Goal: Task Accomplishment & Management: Manage account settings

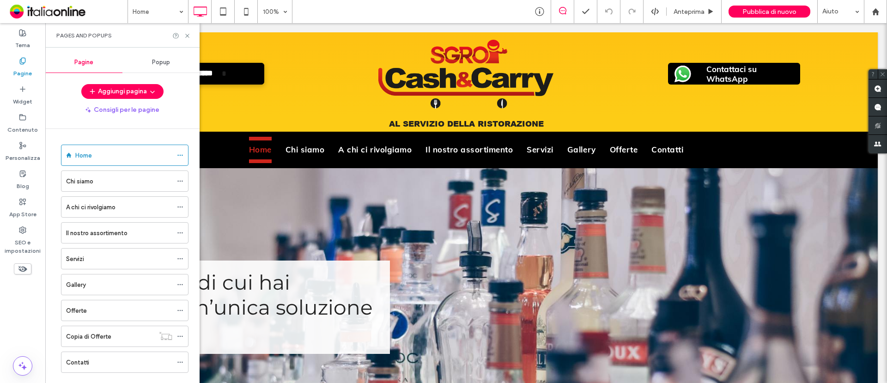
click at [118, 311] on div "Offerte" at bounding box center [119, 311] width 106 height 10
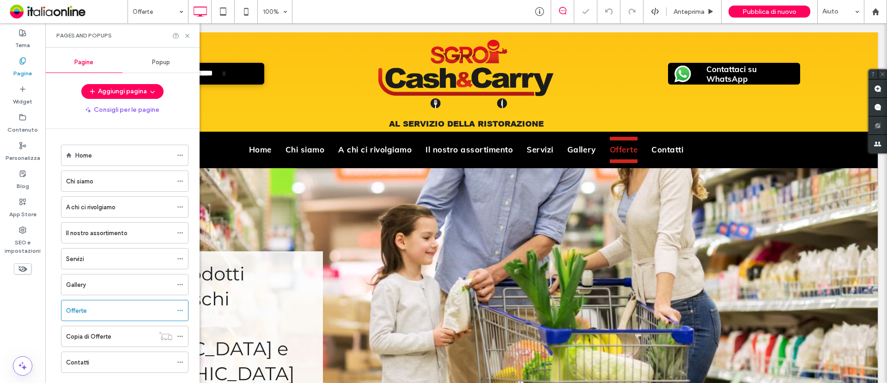
click at [192, 37] on div "Pages and Popups" at bounding box center [122, 35] width 154 height 24
click at [188, 35] on use at bounding box center [187, 36] width 4 height 4
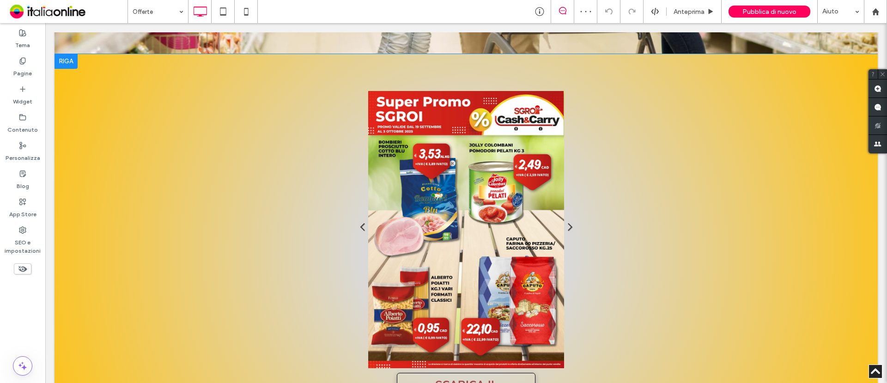
scroll to position [289, 0]
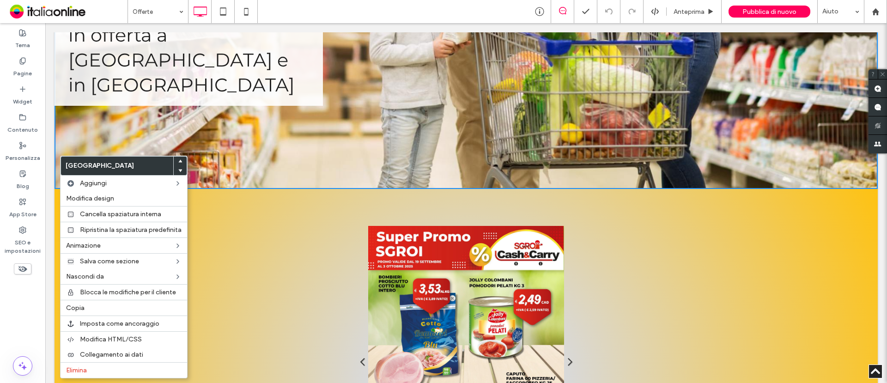
click at [321, 227] on div "Titolo diapositiva Scrivi qui la tua didascalia Pulsante Titolo diapositiva Scr…" at bounding box center [467, 388] width 444 height 324
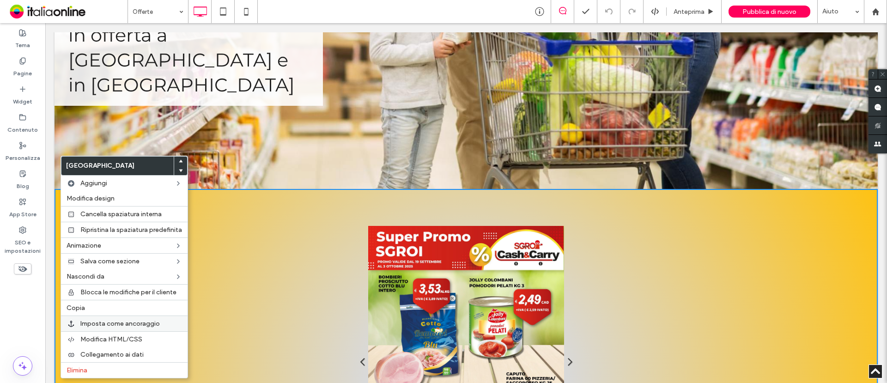
click at [135, 325] on span "Imposta come ancoraggio" at bounding box center [120, 324] width 80 height 8
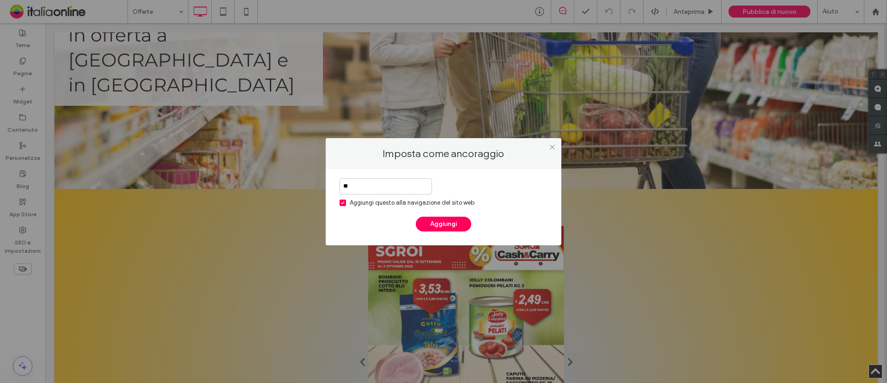
type input "*"
type input "**********"
click at [343, 205] on span at bounding box center [343, 203] width 6 height 6
click at [456, 226] on button "Aggiungi" at bounding box center [443, 224] width 55 height 15
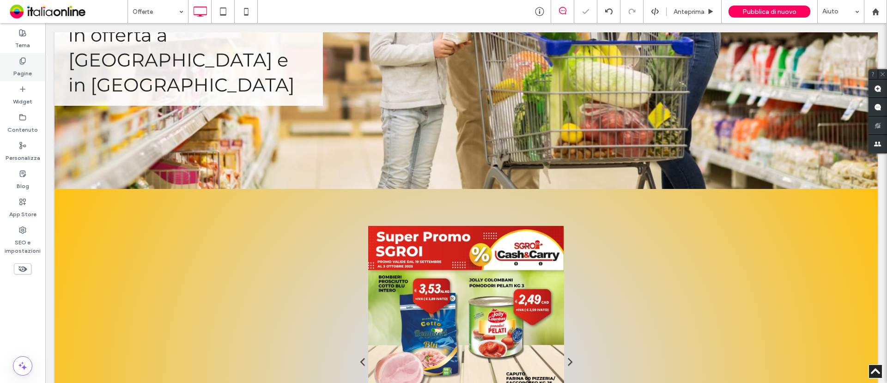
click at [24, 58] on icon at bounding box center [22, 60] width 7 height 7
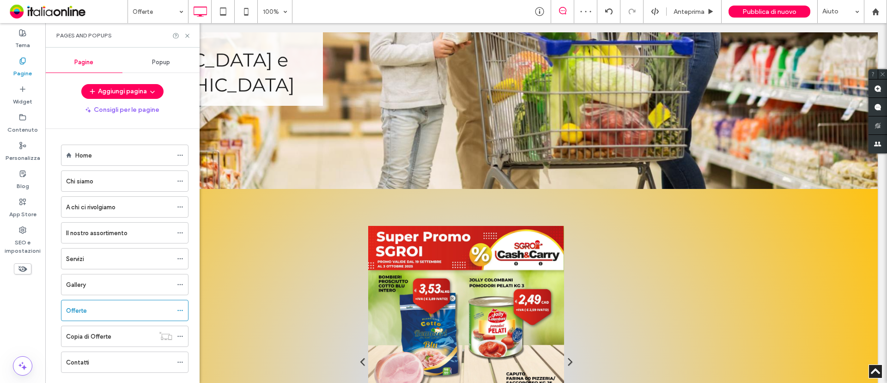
click at [185, 63] on div "Popup" at bounding box center [160, 62] width 77 height 20
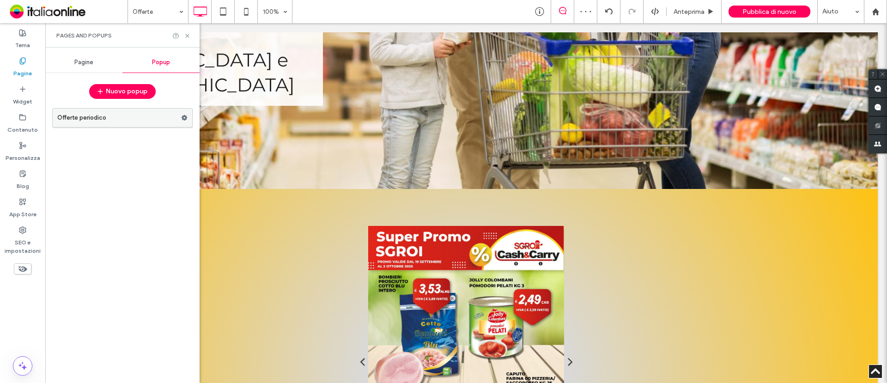
click at [115, 113] on label "Offerte periodico" at bounding box center [119, 118] width 124 height 18
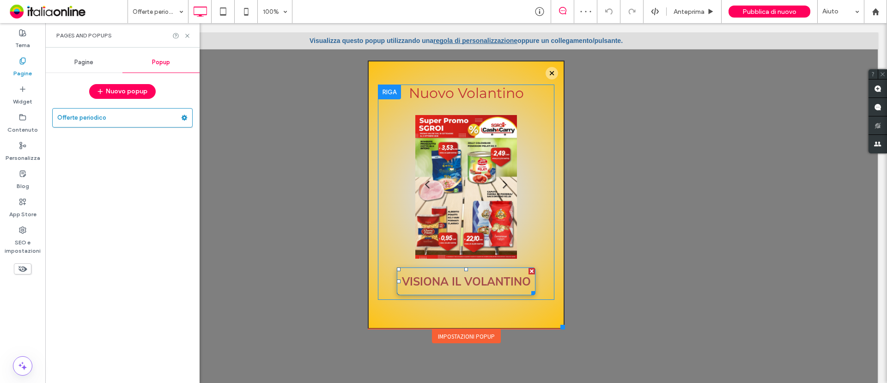
click at [464, 278] on span "VISIONA IL VOLANTINO" at bounding box center [466, 282] width 129 height 14
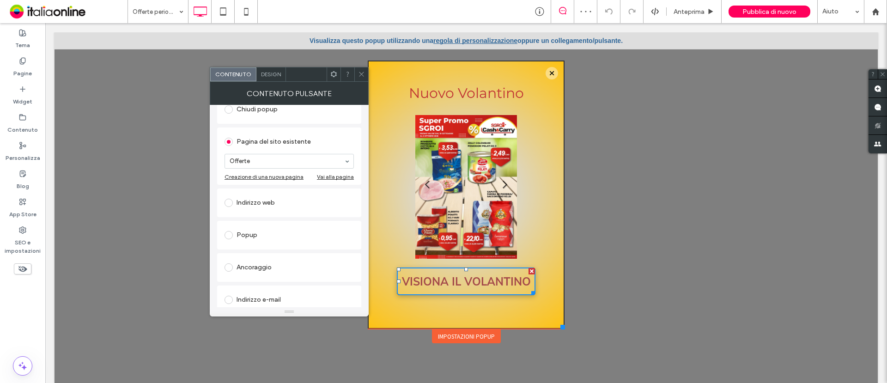
scroll to position [116, 0]
click at [260, 265] on div "Ancoraggio" at bounding box center [289, 266] width 129 height 15
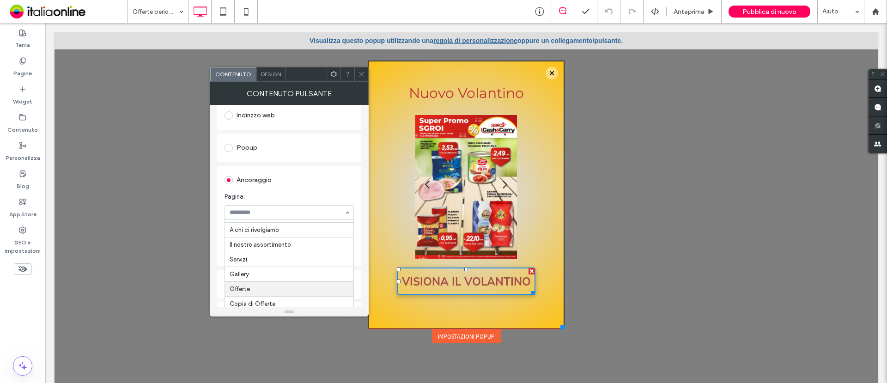
scroll to position [41, 0]
drag, startPoint x: 269, startPoint y: 276, endPoint x: 272, endPoint y: 269, distance: 8.1
click at [360, 74] on icon at bounding box center [361, 74] width 7 height 7
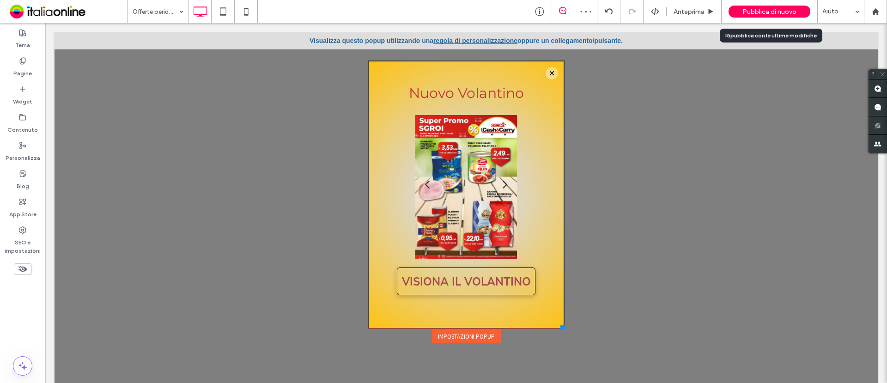
click at [785, 9] on span "Pubblica di nuovo" at bounding box center [770, 12] width 54 height 8
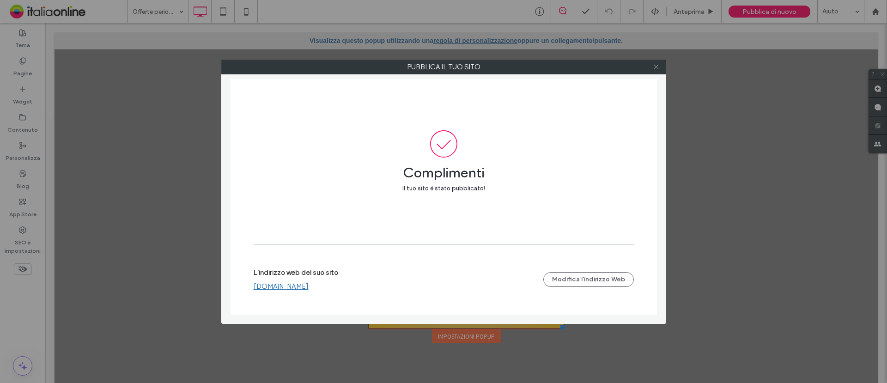
click at [658, 65] on use at bounding box center [656, 67] width 5 height 5
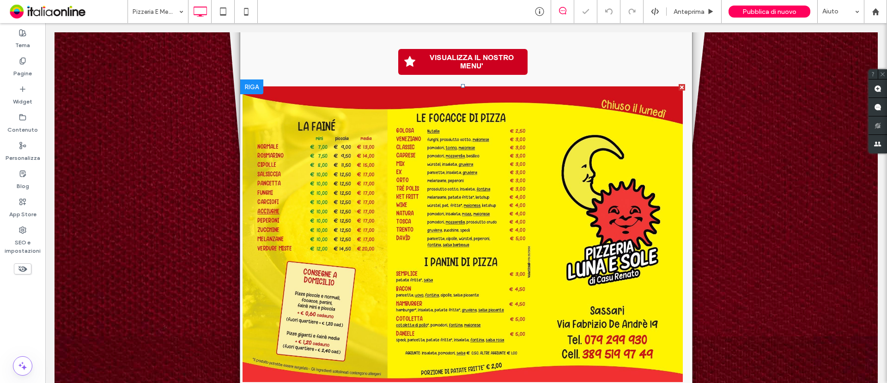
scroll to position [289, 0]
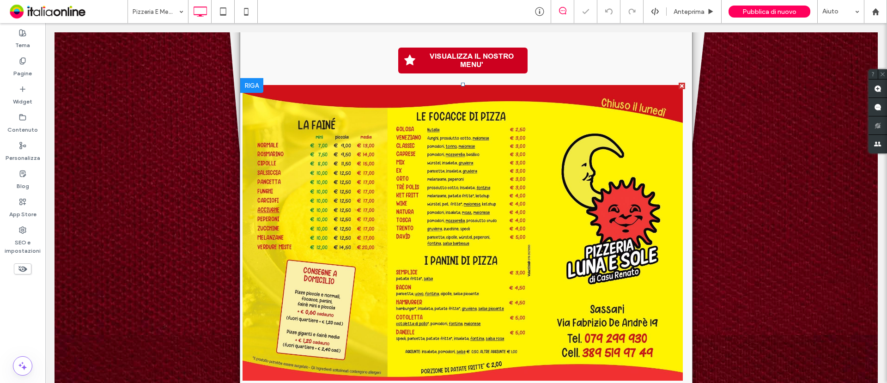
click at [415, 220] on link at bounding box center [463, 233] width 441 height 296
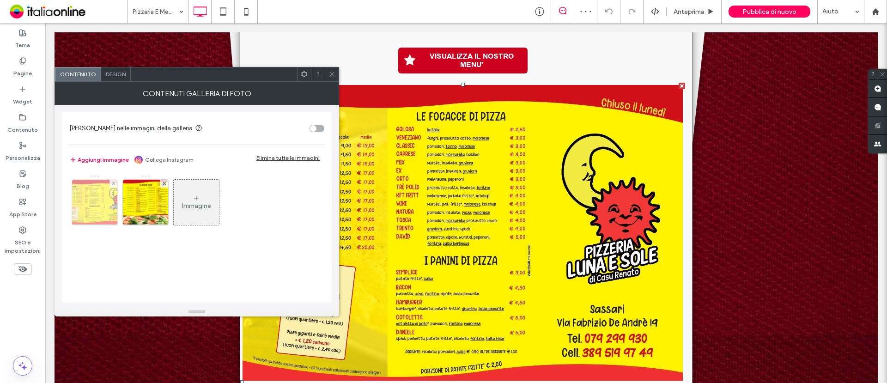
click at [92, 200] on img at bounding box center [95, 202] width 64 height 45
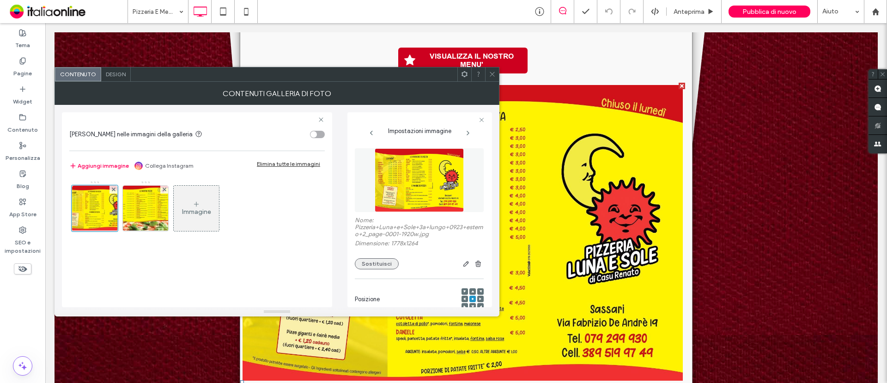
click at [383, 261] on button "Sostituisci" at bounding box center [377, 263] width 44 height 11
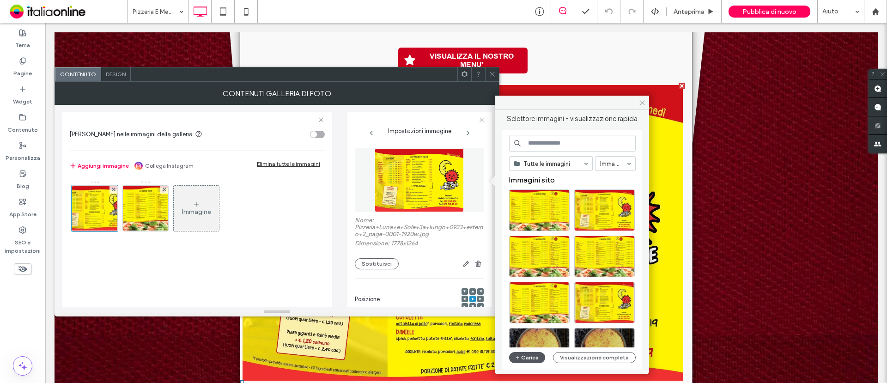
click at [533, 357] on button "Carica" at bounding box center [527, 357] width 36 height 11
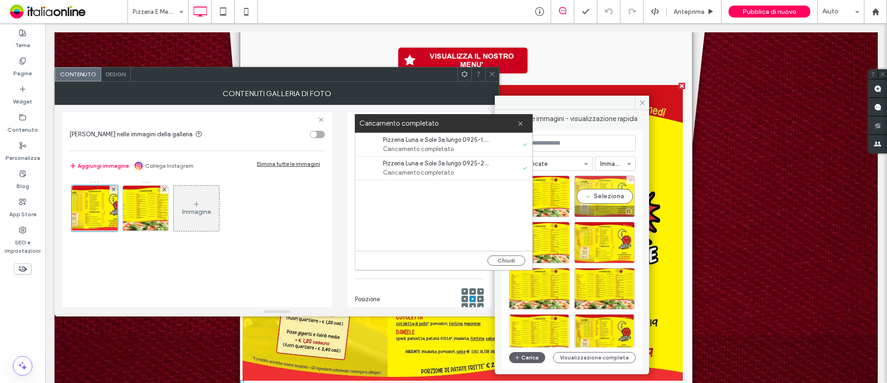
click at [594, 185] on div "Seleziona" at bounding box center [605, 197] width 61 height 42
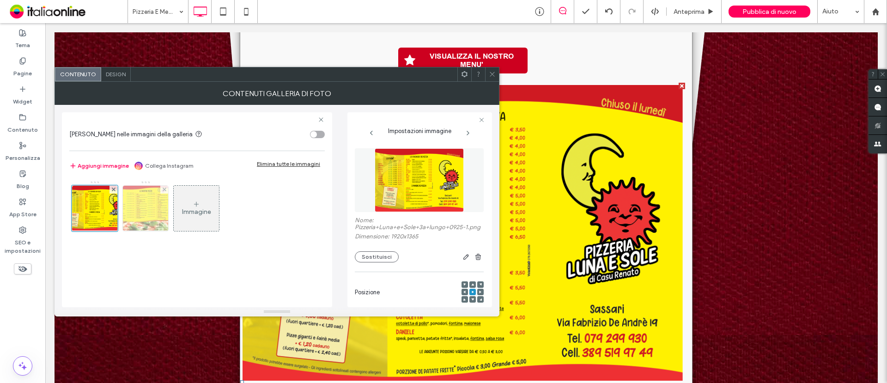
click at [154, 208] on img at bounding box center [146, 208] width 64 height 45
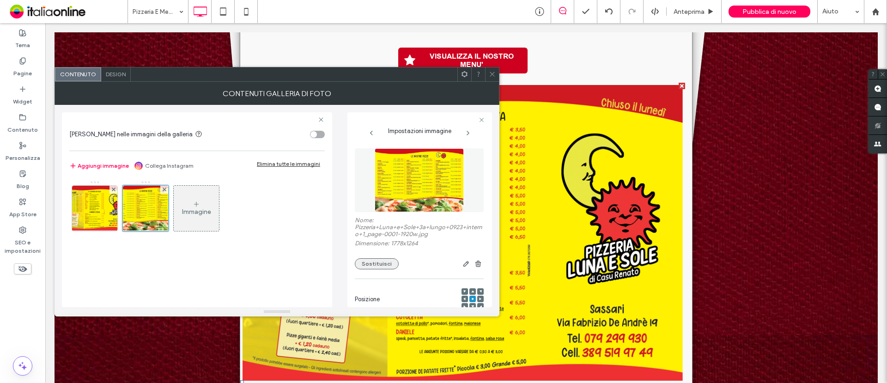
click at [381, 260] on button "Sostituisci" at bounding box center [377, 263] width 44 height 11
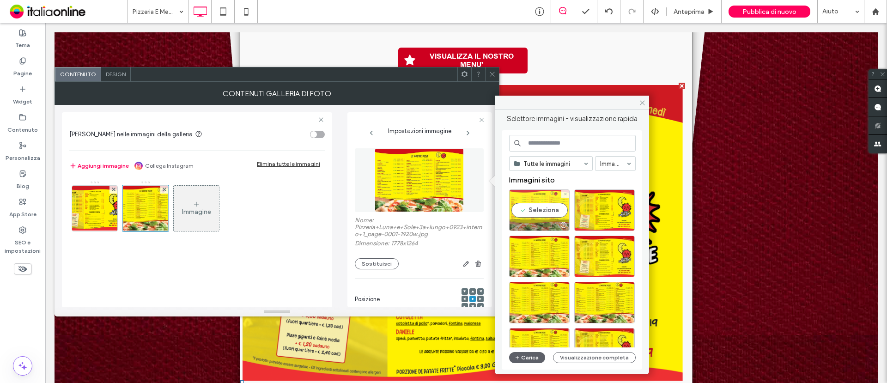
click at [541, 204] on div "Seleziona" at bounding box center [539, 211] width 61 height 42
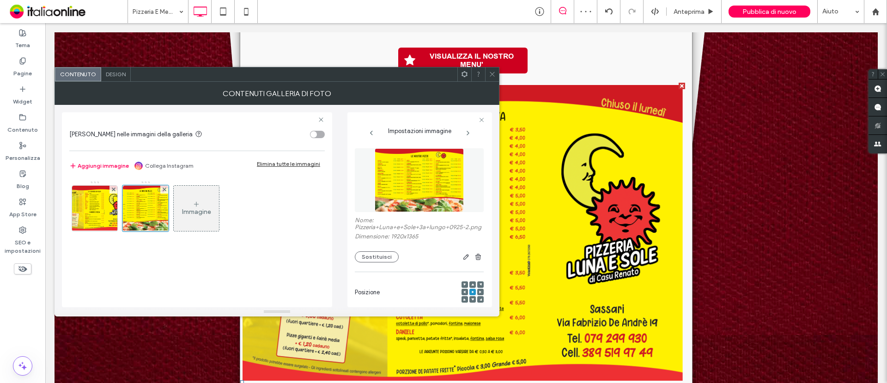
click at [495, 71] on icon at bounding box center [492, 74] width 7 height 7
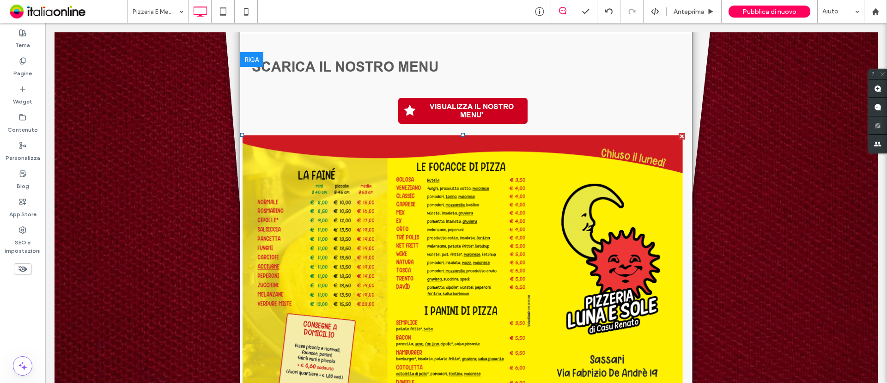
scroll to position [229, 0]
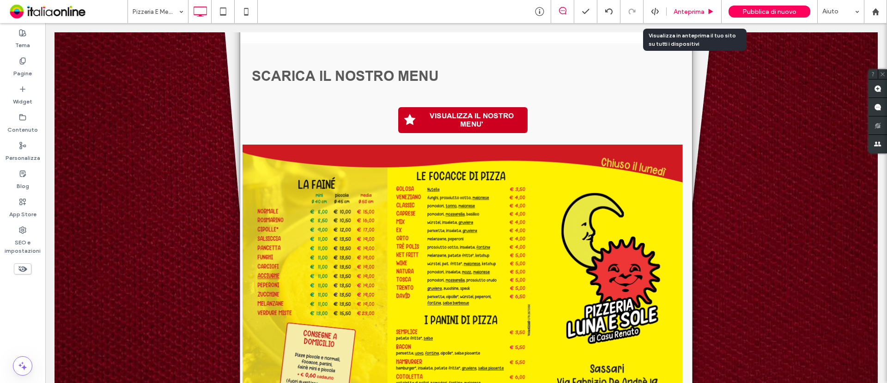
click at [675, 4] on div "Anteprima" at bounding box center [694, 11] width 55 height 23
click at [681, 15] on div "Anteprima" at bounding box center [694, 11] width 55 height 23
click at [696, 12] on span "Anteprima" at bounding box center [689, 12] width 31 height 8
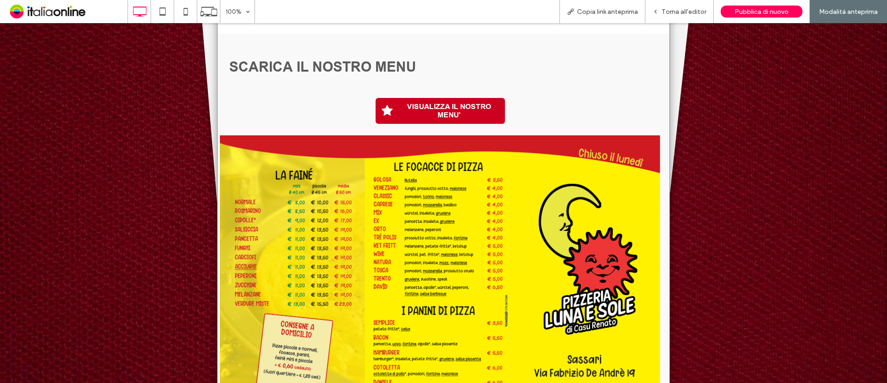
click at [459, 111] on span "VISUALIZZA IL NOSTRO MENU'" at bounding box center [449, 111] width 109 height 26
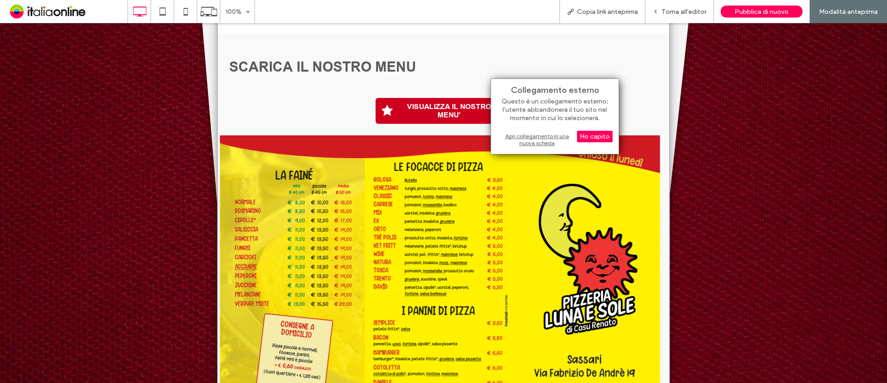
click at [516, 134] on div "Apri collegamento in una nuova scheda" at bounding box center [555, 139] width 116 height 17
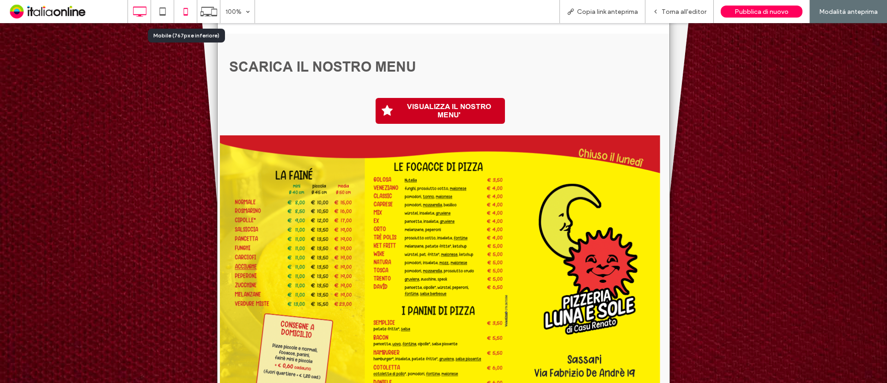
click at [188, 10] on icon at bounding box center [186, 11] width 18 height 18
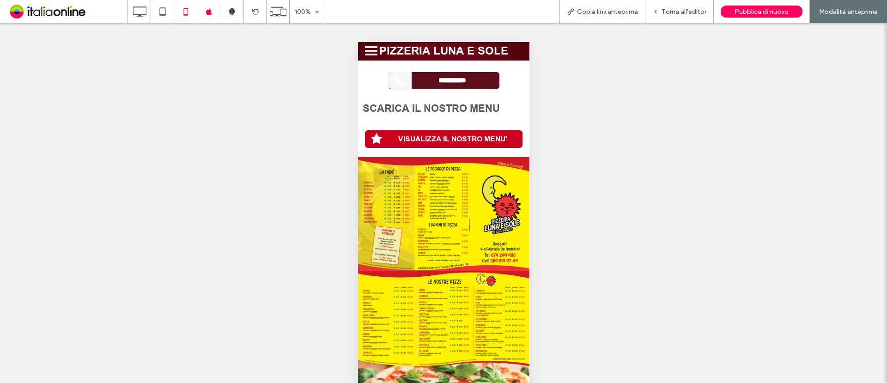
click at [448, 140] on span "VISUALIZZA IL NOSTRO MENU'" at bounding box center [453, 139] width 116 height 18
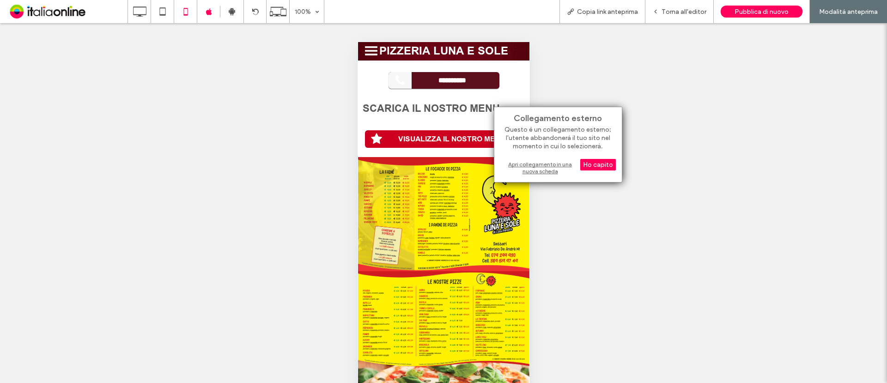
click at [545, 169] on div "Apri collegamento in una nuova scheda" at bounding box center [559, 167] width 116 height 17
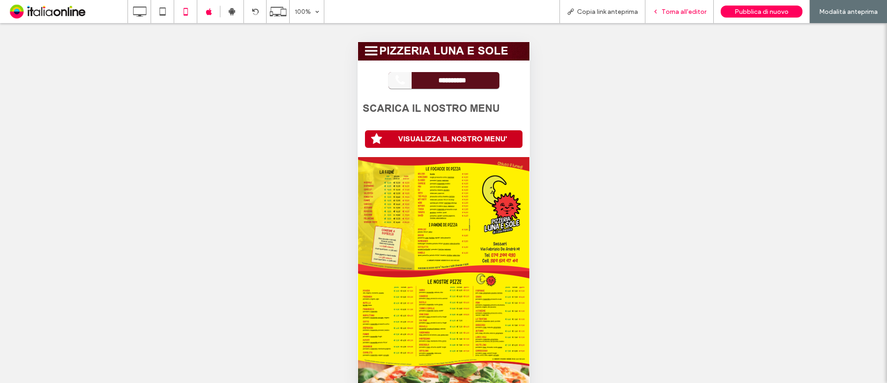
click at [667, 14] on span "Torna all'editor" at bounding box center [684, 12] width 45 height 8
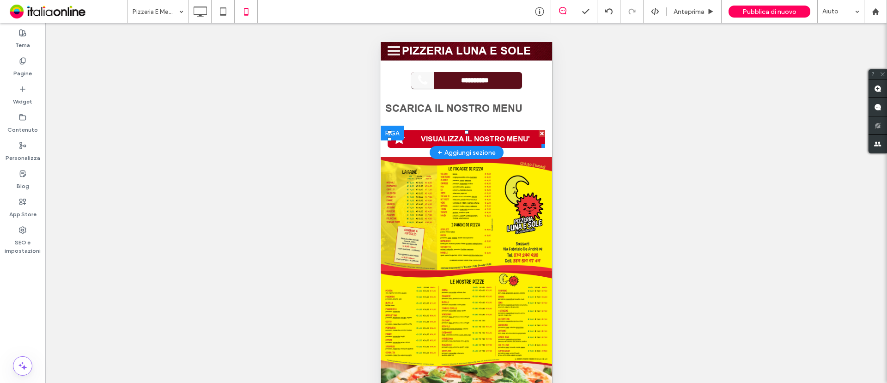
click at [467, 137] on span "VISUALIZZA IL NOSTRO MENU'" at bounding box center [475, 139] width 116 height 18
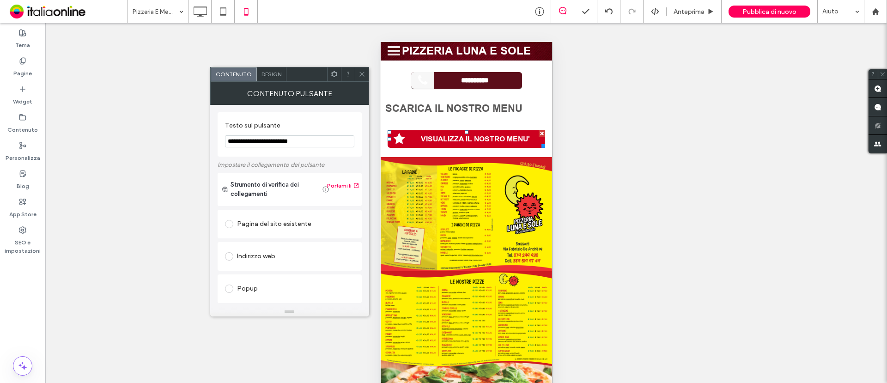
scroll to position [154, 0]
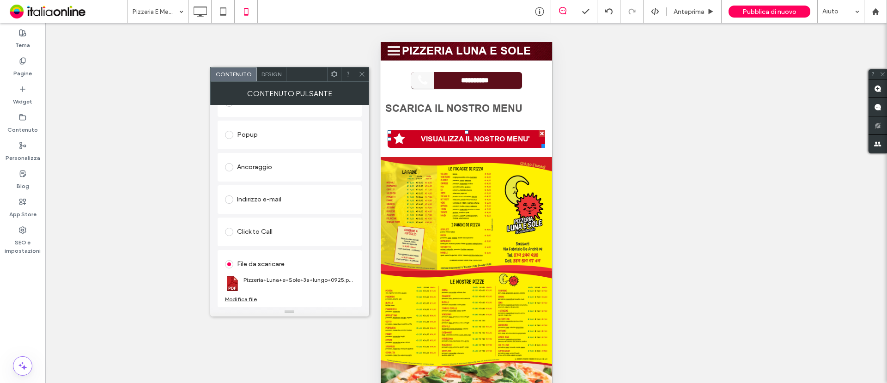
click at [241, 300] on div "Modifica file" at bounding box center [241, 299] width 32 height 7
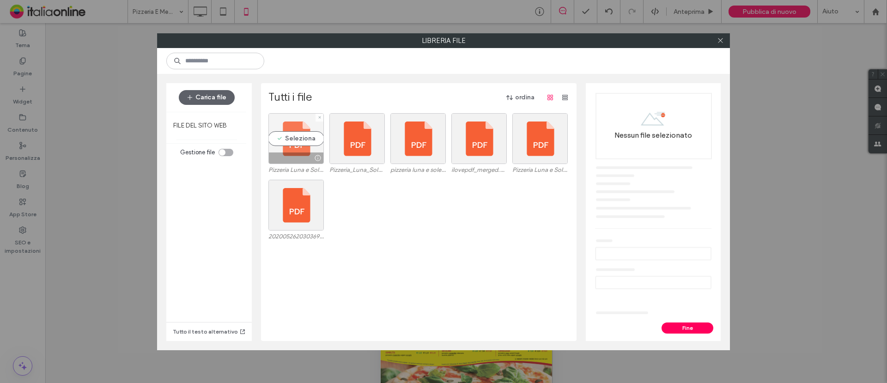
click at [304, 146] on div "Seleziona" at bounding box center [296, 138] width 55 height 51
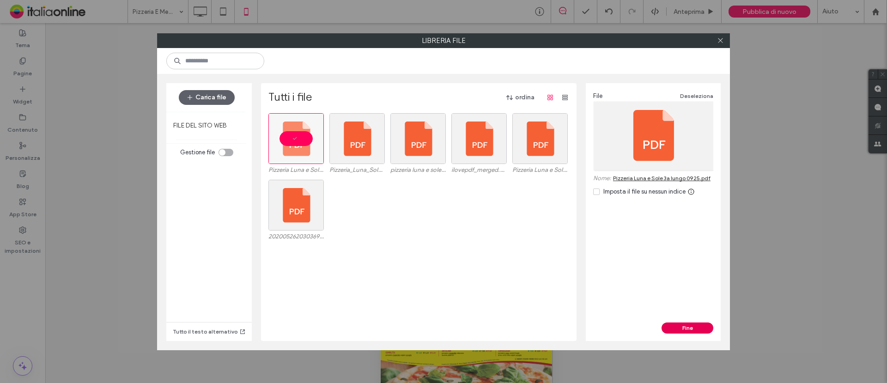
click at [679, 325] on button "Fine" at bounding box center [688, 328] width 52 height 11
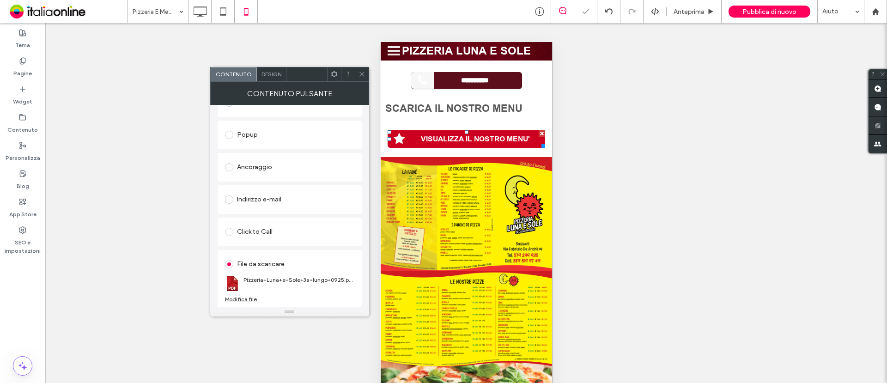
click at [356, 69] on div at bounding box center [362, 74] width 14 height 14
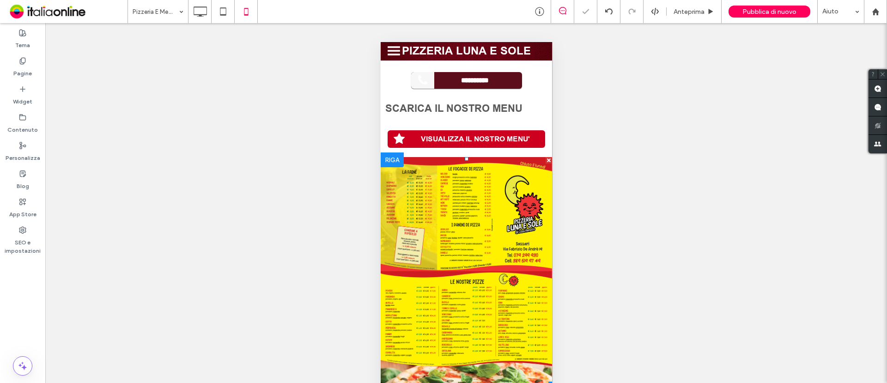
click at [453, 199] on link at bounding box center [465, 214] width 171 height 114
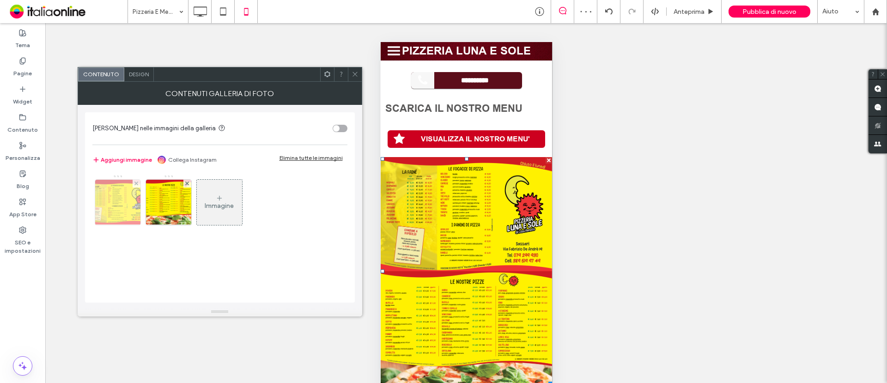
click at [108, 203] on img at bounding box center [118, 202] width 64 height 45
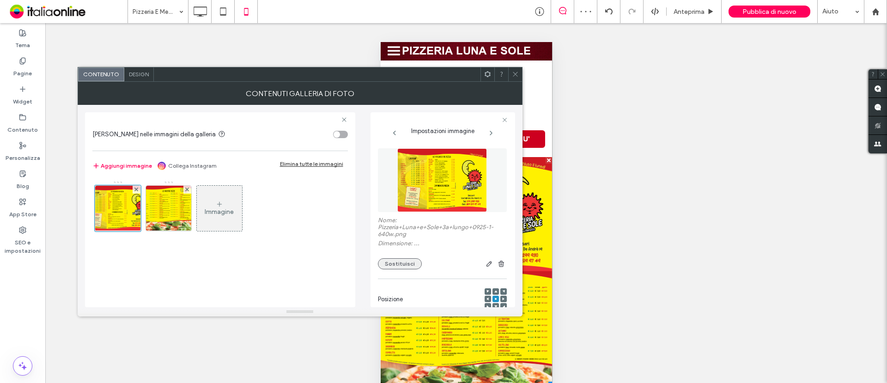
click at [405, 263] on button "Sostituisci" at bounding box center [400, 263] width 44 height 11
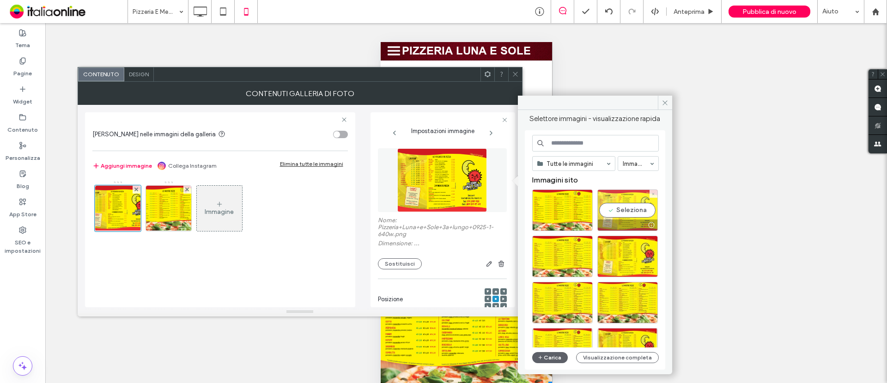
click at [617, 210] on div "Seleziona" at bounding box center [628, 211] width 61 height 42
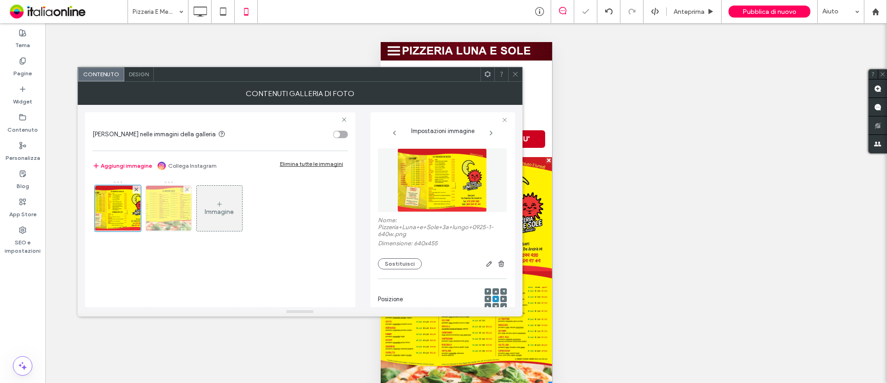
click at [160, 212] on img at bounding box center [169, 208] width 64 height 45
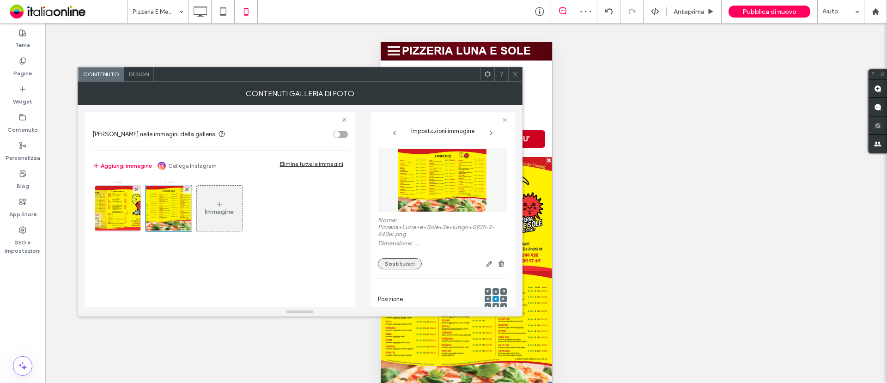
click at [400, 267] on button "Sostituisci" at bounding box center [400, 263] width 44 height 11
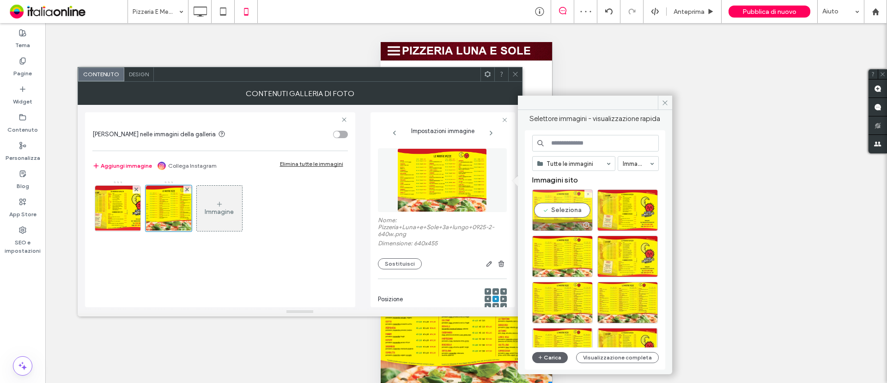
drag, startPoint x: 549, startPoint y: 209, endPoint x: 169, endPoint y: 169, distance: 381.6
click at [549, 209] on div "Seleziona" at bounding box center [562, 211] width 61 height 42
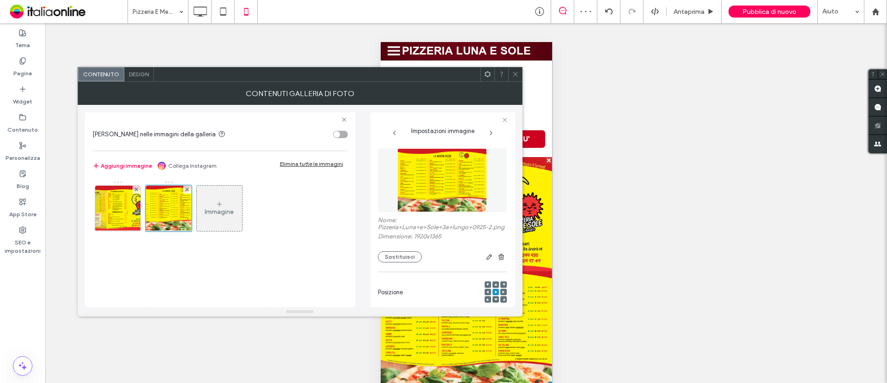
click at [515, 71] on icon at bounding box center [515, 74] width 7 height 7
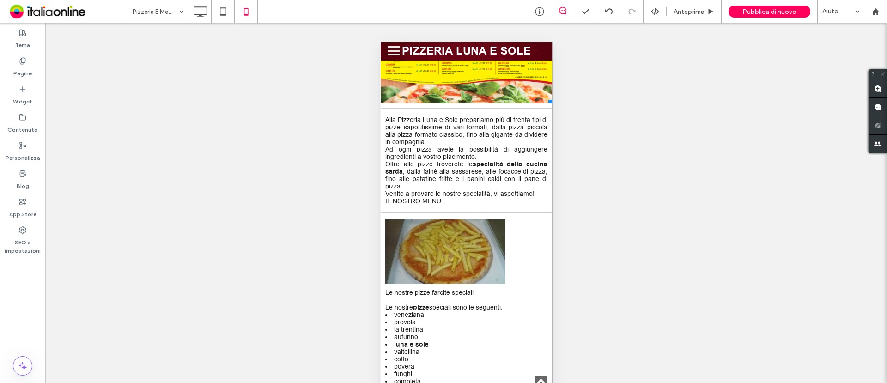
scroll to position [289, 0]
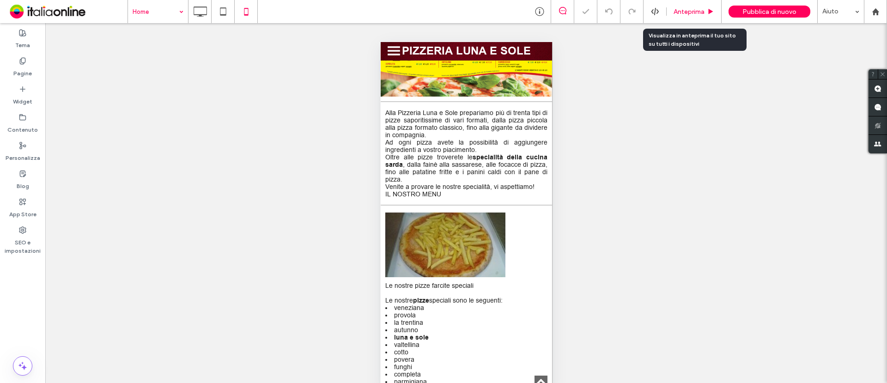
click at [681, 12] on span "Anteprima" at bounding box center [689, 12] width 31 height 8
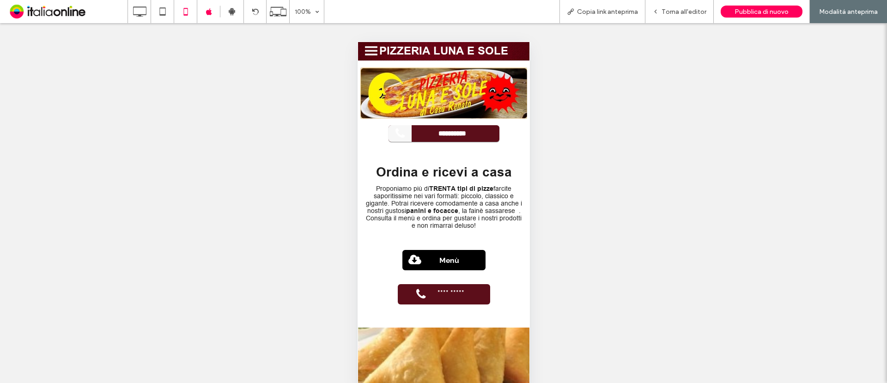
drag, startPoint x: 924, startPoint y: 144, endPoint x: 421, endPoint y: 263, distance: 517.2
click at [421, 263] on link "Menù" at bounding box center [443, 260] width 83 height 20
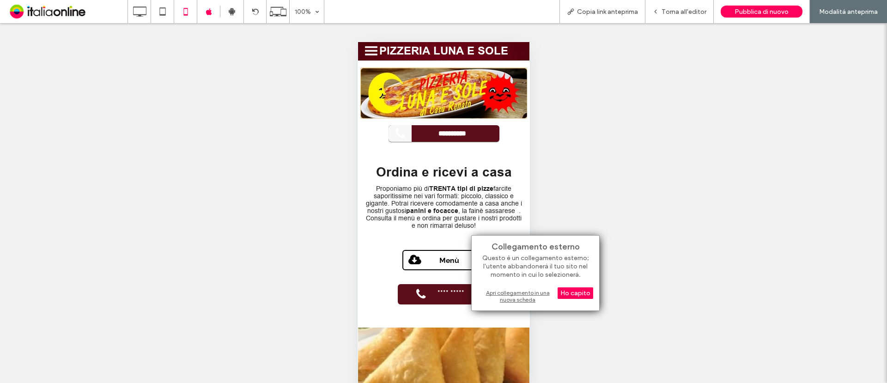
click at [512, 297] on div "Apri collegamento in una nuova scheda" at bounding box center [536, 296] width 116 height 17
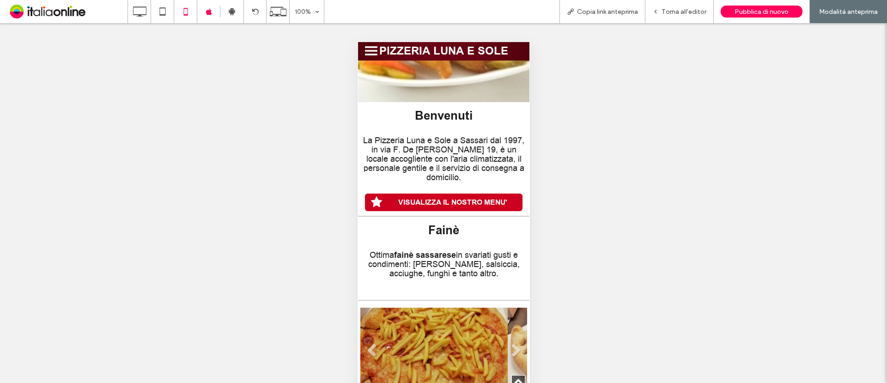
scroll to position [347, 0]
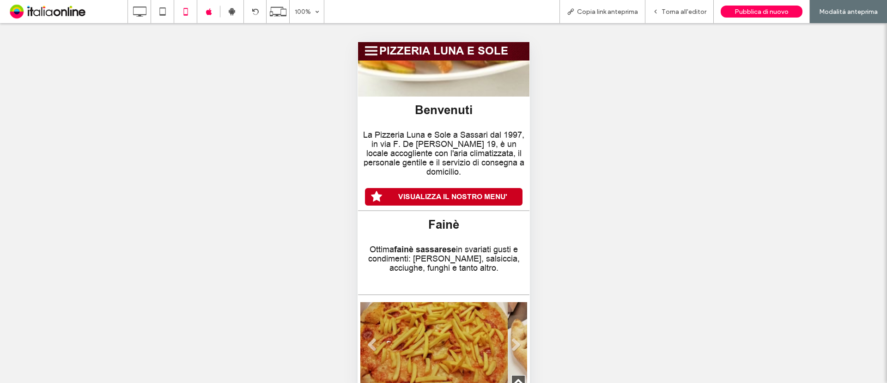
click at [465, 206] on span "VISUALIZZA IL NOSTRO MENU'" at bounding box center [453, 197] width 116 height 18
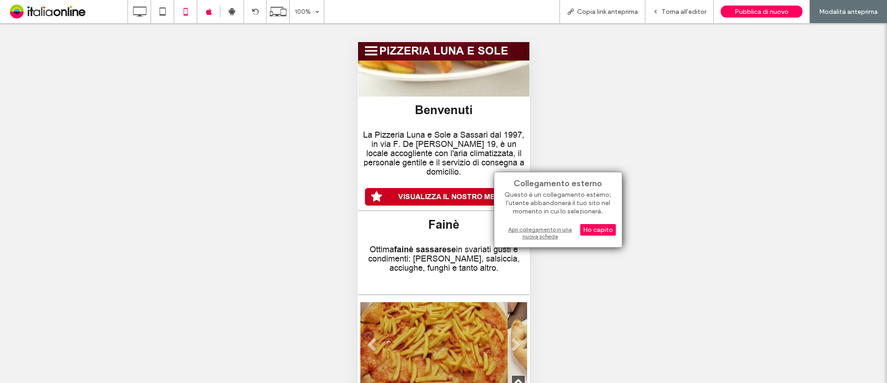
click at [520, 233] on div "Apri collegamento in una nuova scheda" at bounding box center [559, 233] width 116 height 17
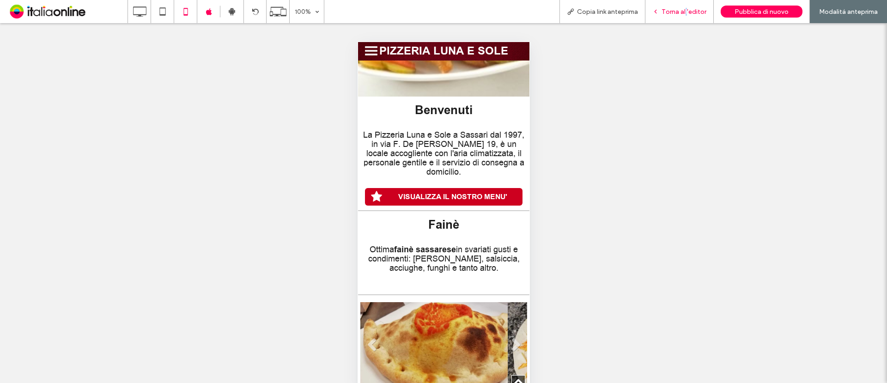
click at [687, 6] on div "Torna all'editor" at bounding box center [680, 11] width 68 height 23
click at [443, 206] on span "VISUALIZZA IL NOSTRO MENU'" at bounding box center [453, 197] width 116 height 18
click at [670, 0] on div "Torna all'editor" at bounding box center [680, 11] width 68 height 23
click at [669, 6] on div "Torna all'editor" at bounding box center [680, 11] width 68 height 23
click at [659, 13] on icon at bounding box center [656, 11] width 6 height 6
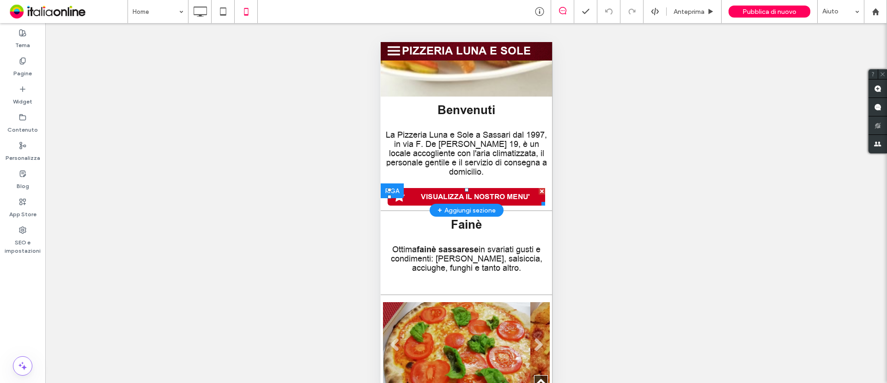
click at [484, 206] on span "VISUALIZZA IL NOSTRO MENU'" at bounding box center [475, 197] width 116 height 18
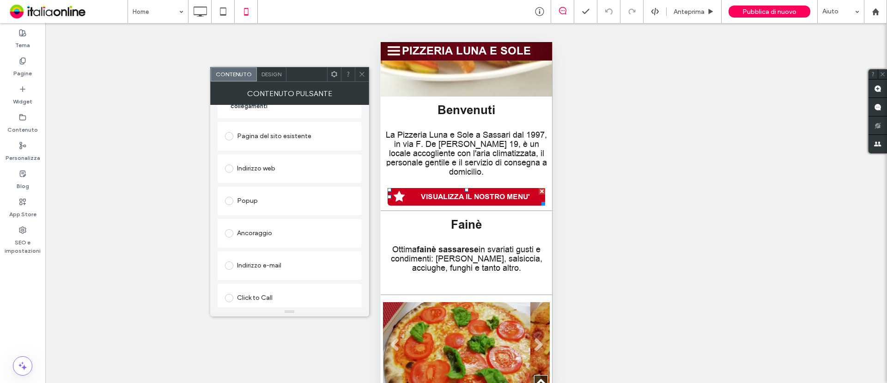
scroll to position [154, 0]
click at [241, 301] on div "Modifica file" at bounding box center [241, 299] width 32 height 7
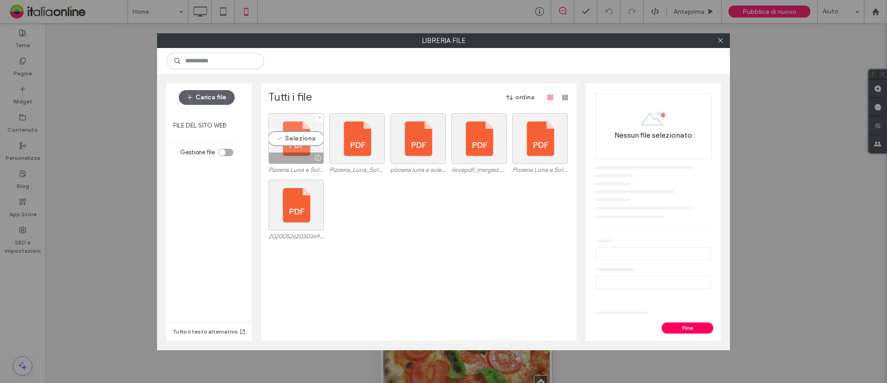
click at [306, 130] on div "Seleziona" at bounding box center [296, 138] width 55 height 51
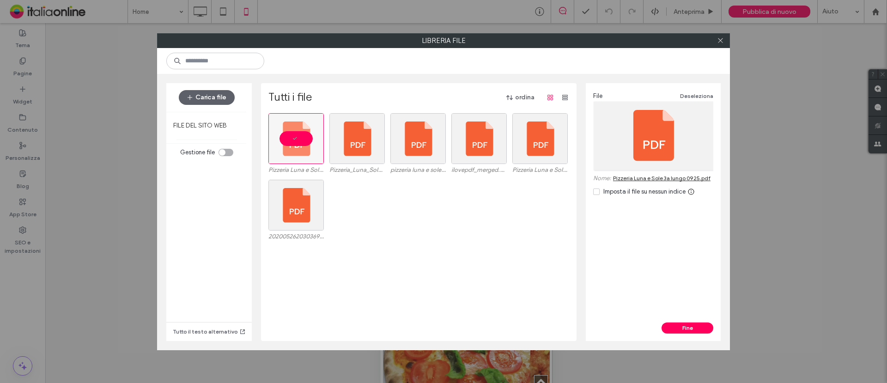
drag, startPoint x: 701, startPoint y: 323, endPoint x: 696, endPoint y: 307, distance: 16.2
click at [701, 323] on button "Fine" at bounding box center [688, 328] width 52 height 11
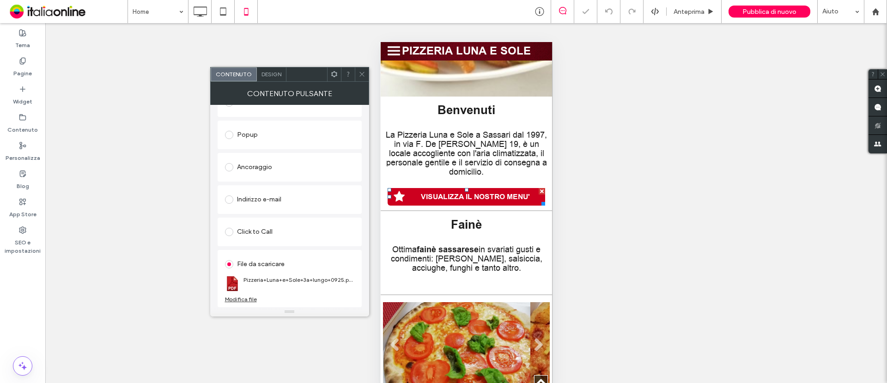
click at [359, 72] on icon at bounding box center [362, 74] width 7 height 7
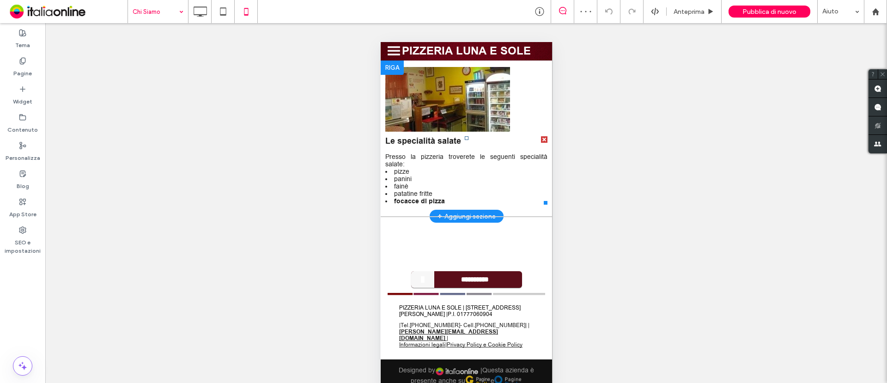
scroll to position [1, 0]
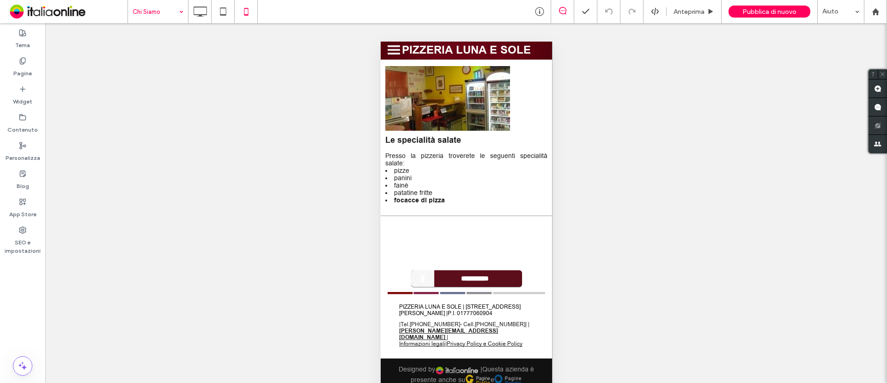
click at [162, 1] on input at bounding box center [156, 11] width 46 height 23
click at [139, 12] on input at bounding box center [156, 11] width 46 height 23
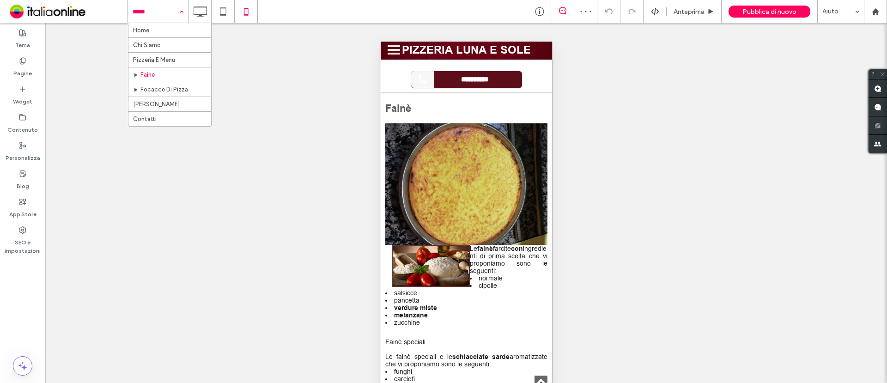
scroll to position [546, 0]
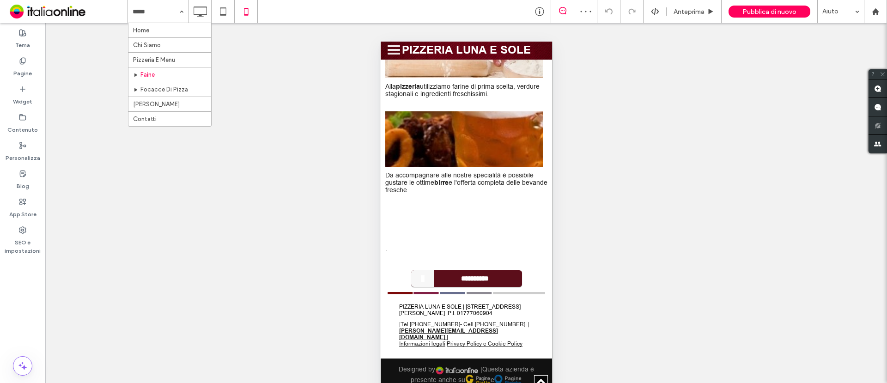
drag, startPoint x: 149, startPoint y: 30, endPoint x: 157, endPoint y: 30, distance: 8.3
click at [225, 15] on use at bounding box center [223, 11] width 6 height 8
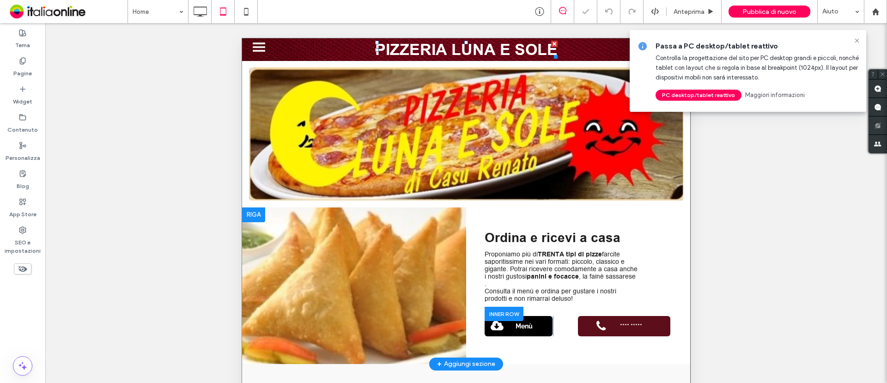
scroll to position [231, 0]
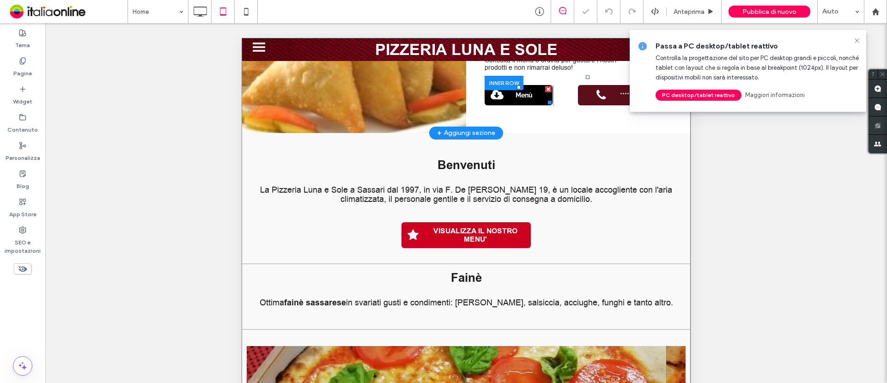
click at [513, 89] on span "Menù" at bounding box center [525, 95] width 24 height 17
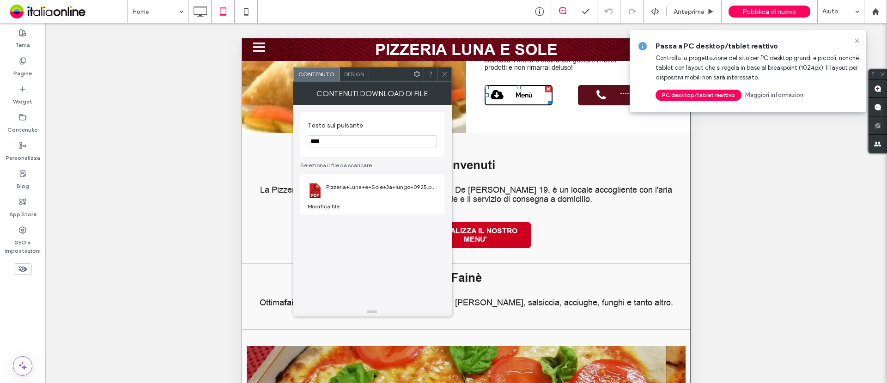
click at [438, 73] on div at bounding box center [445, 74] width 14 height 14
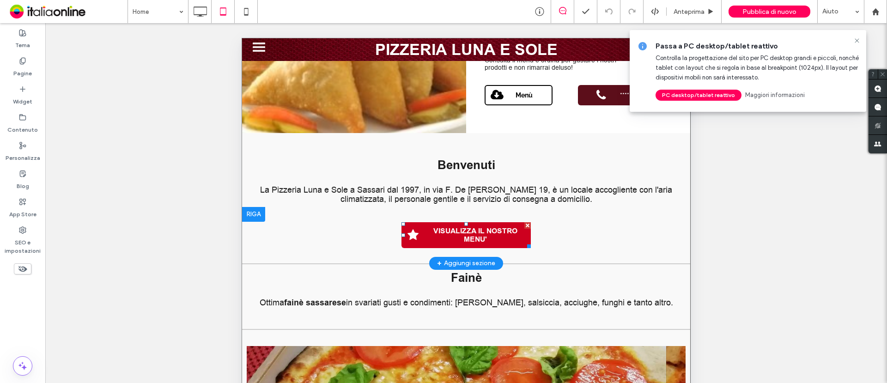
click at [455, 222] on span "VISUALIZZA IL NOSTRO MENU'" at bounding box center [475, 235] width 109 height 26
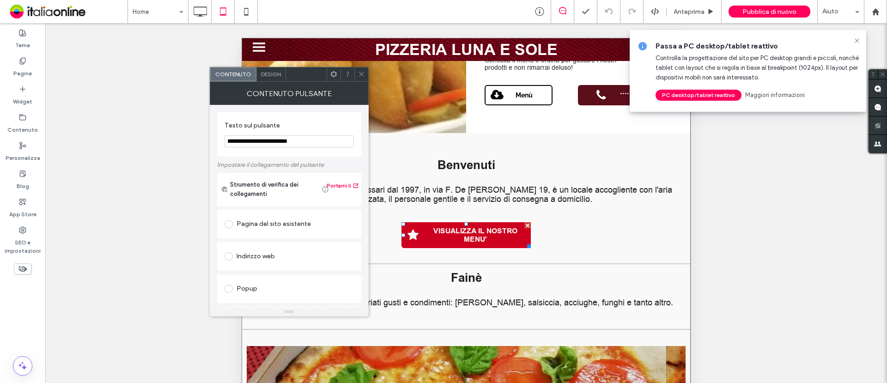
scroll to position [154, 0]
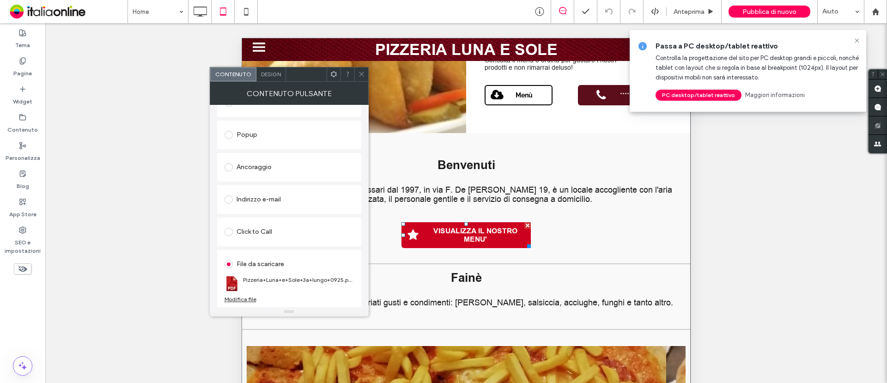
click at [362, 79] on span at bounding box center [361, 74] width 7 height 14
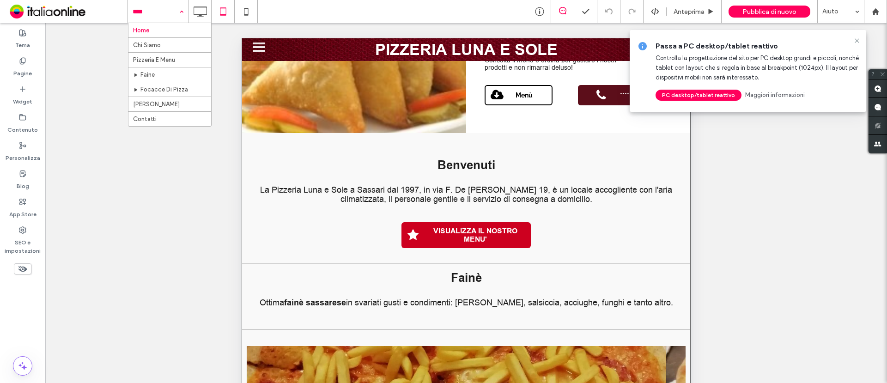
drag, startPoint x: 165, startPoint y: 12, endPoint x: 161, endPoint y: 28, distance: 16.6
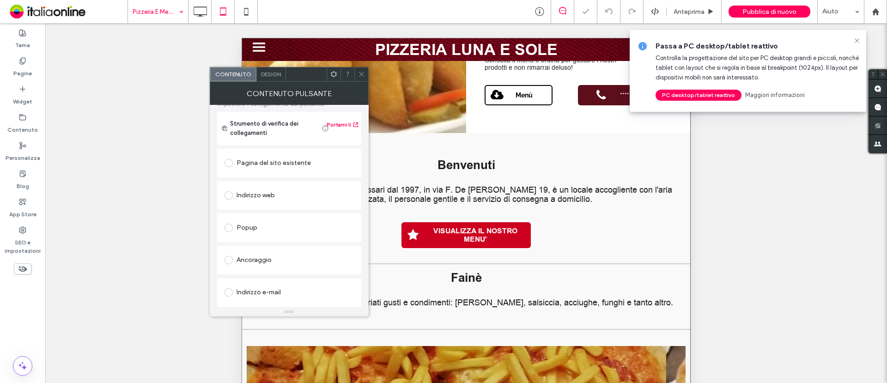
scroll to position [154, 0]
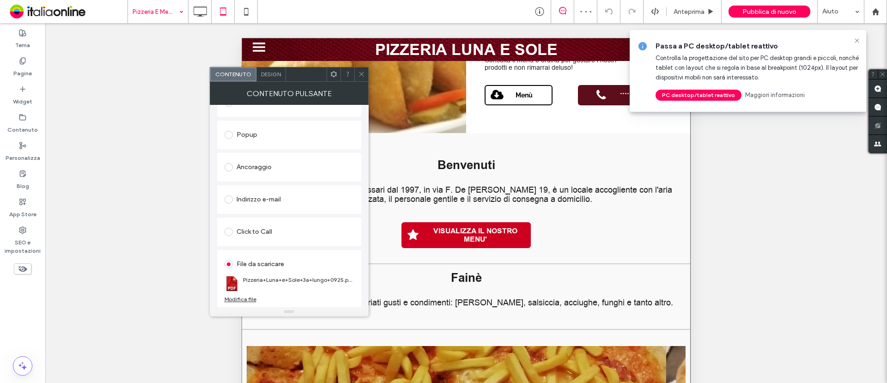
click at [363, 71] on icon at bounding box center [361, 74] width 7 height 7
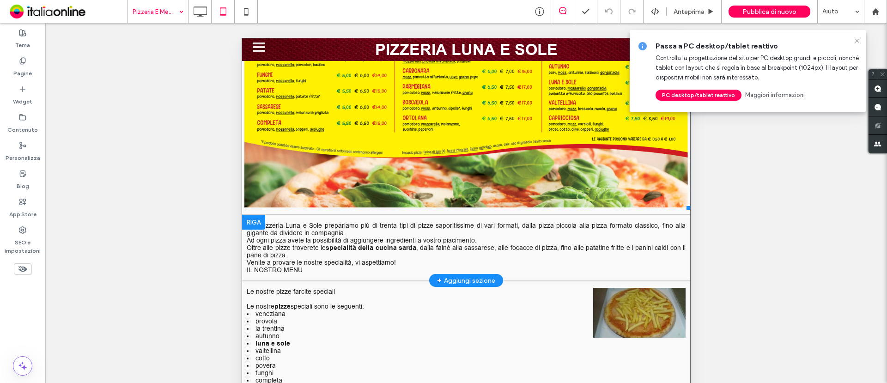
scroll to position [590, 0]
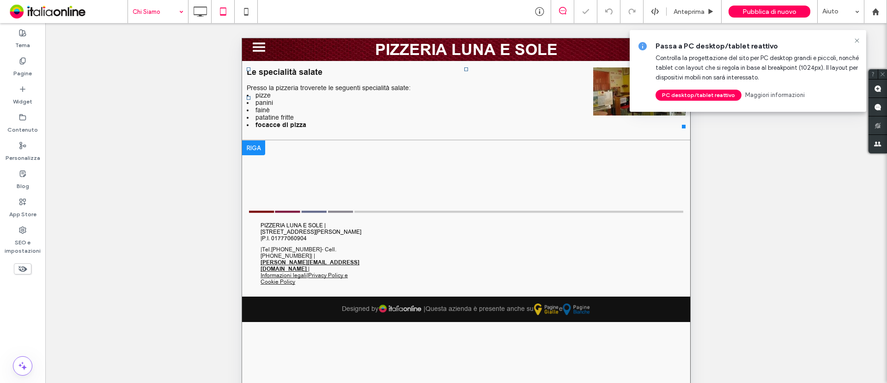
scroll to position [1, 0]
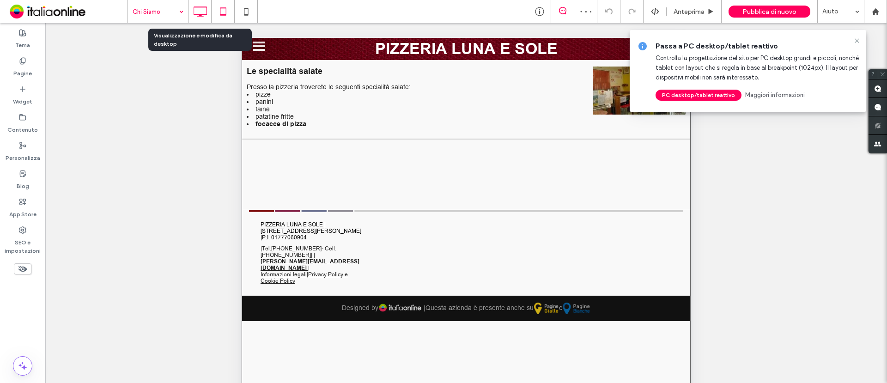
click at [195, 7] on use at bounding box center [200, 11] width 13 height 10
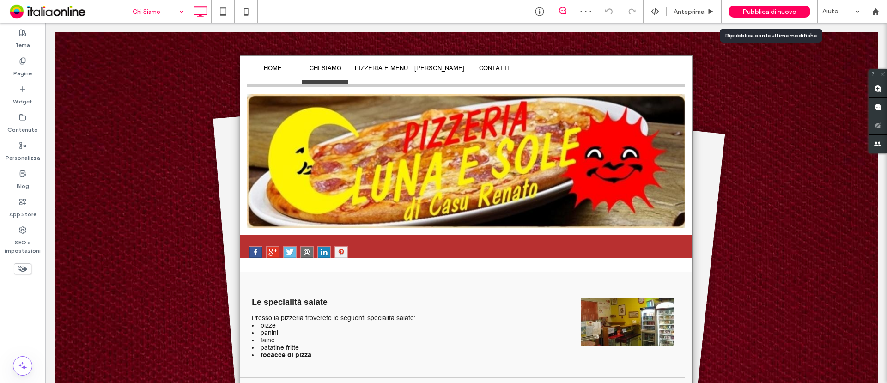
scroll to position [0, 0]
click at [765, 10] on span "Pubblica di nuovo" at bounding box center [770, 12] width 54 height 8
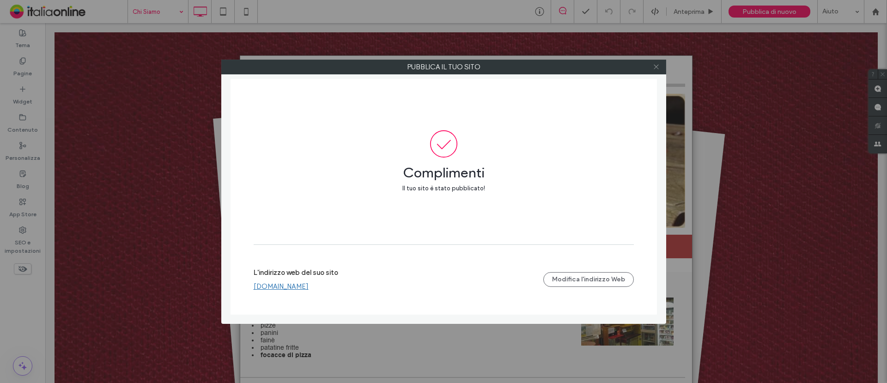
click at [654, 62] on span at bounding box center [656, 67] width 7 height 14
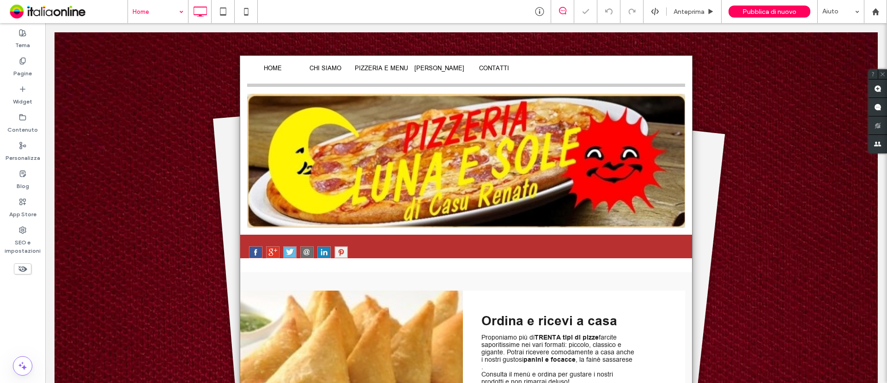
scroll to position [289, 0]
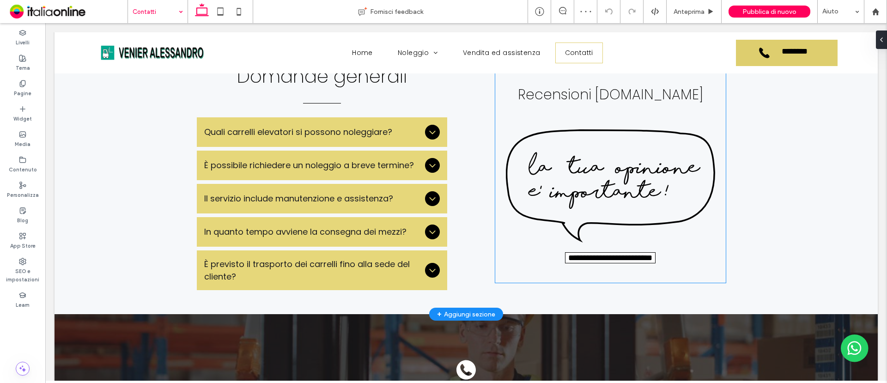
scroll to position [1262, 0]
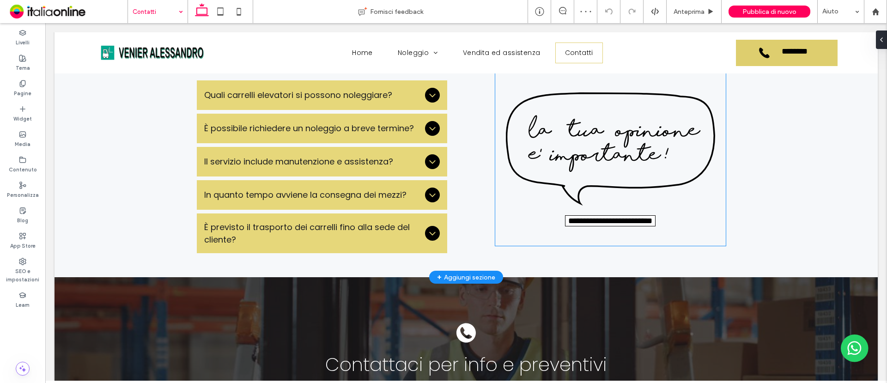
click at [625, 145] on img at bounding box center [610, 148] width 209 height 113
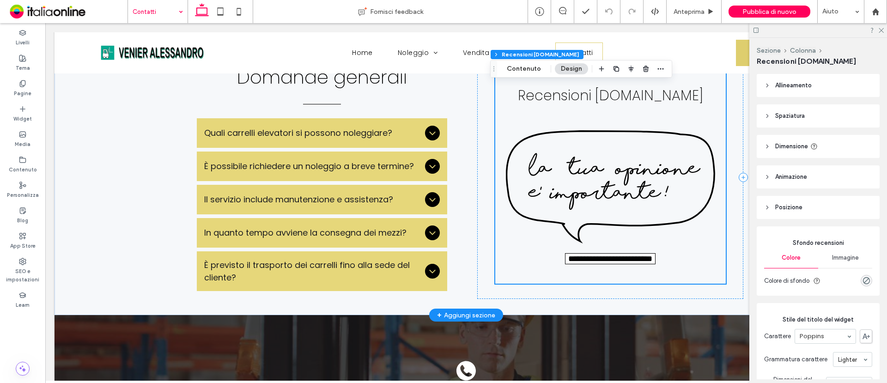
scroll to position [1204, 0]
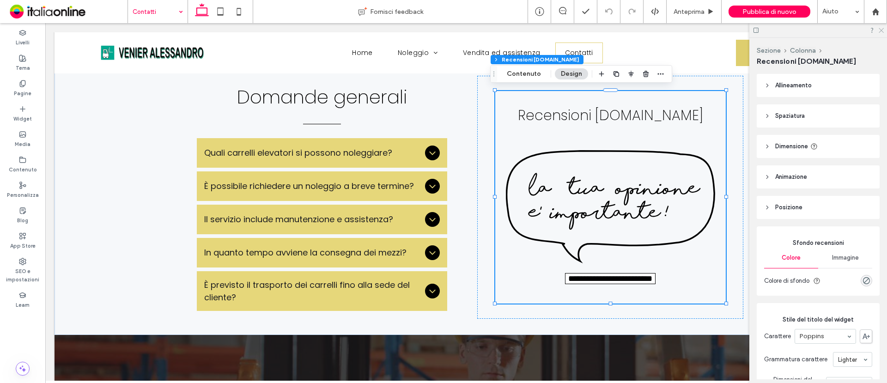
click at [710, 28] on icon at bounding box center [881, 30] width 6 height 6
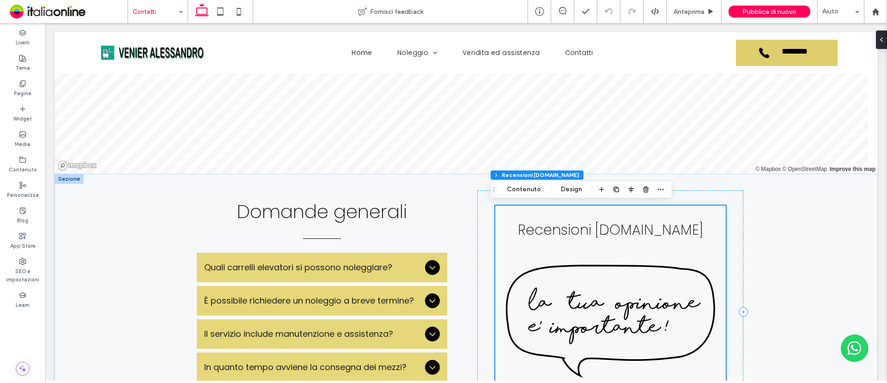
scroll to position [1089, 0]
click at [529, 187] on button "Contenuto" at bounding box center [524, 189] width 46 height 11
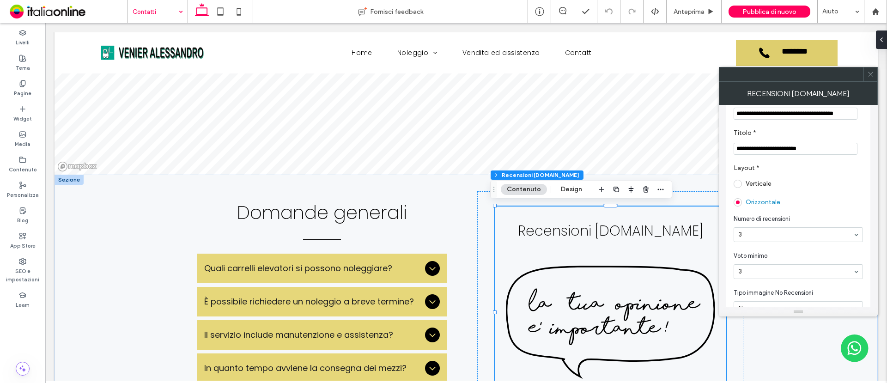
scroll to position [0, 0]
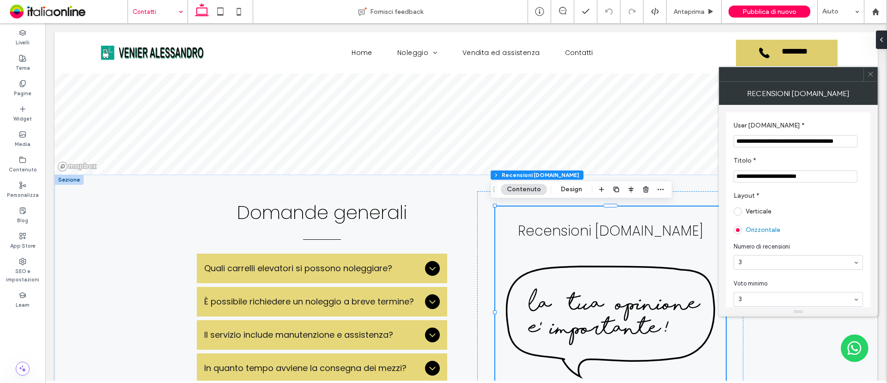
click at [710, 143] on input "**********" at bounding box center [796, 141] width 124 height 12
paste input "**********"
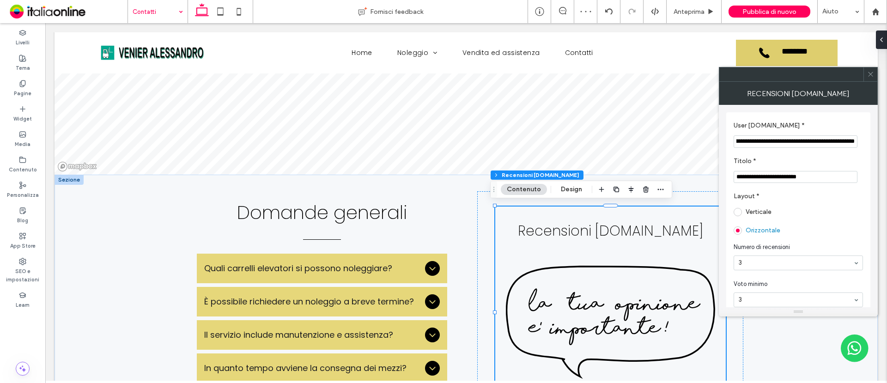
type input "**********"
click at [710, 71] on div at bounding box center [871, 74] width 14 height 14
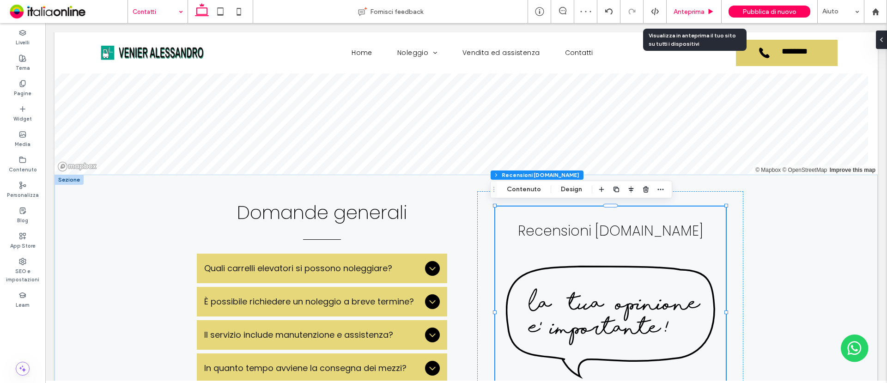
click at [681, 14] on span "Anteprima" at bounding box center [689, 12] width 31 height 8
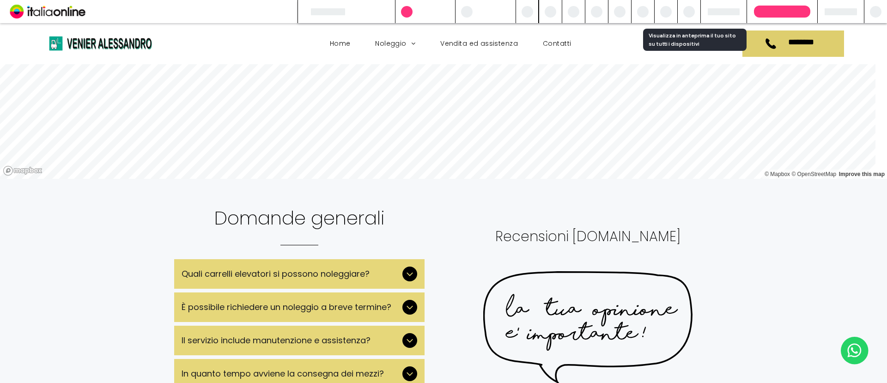
scroll to position [1089, 0]
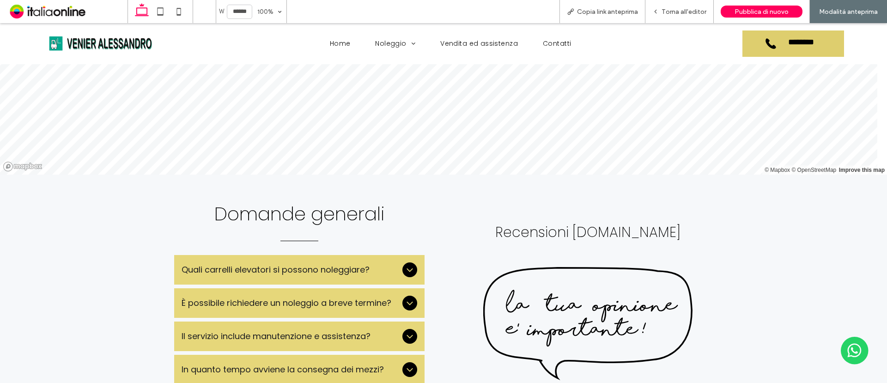
click at [556, 231] on h3 "Recensioni [DOMAIN_NAME]" at bounding box center [588, 232] width 231 height 21
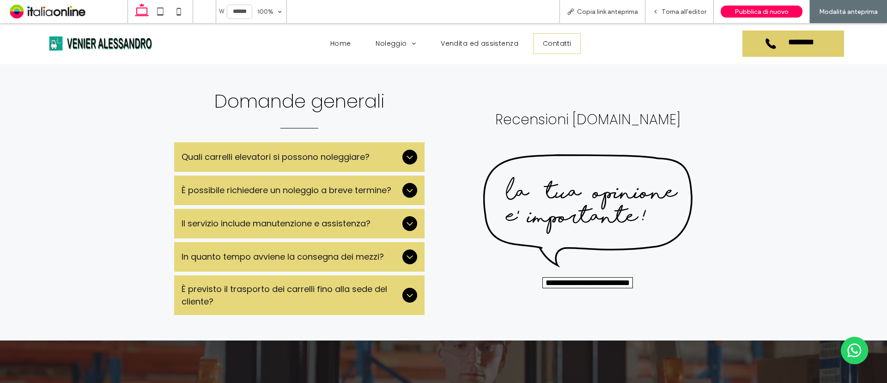
scroll to position [1321, 0]
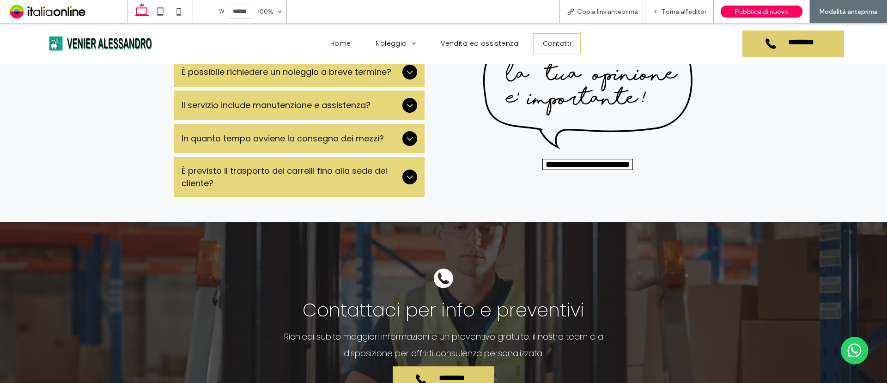
click at [599, 163] on input "**********" at bounding box center [588, 164] width 91 height 11
click at [679, 10] on span "Torna all'editor" at bounding box center [684, 12] width 45 height 8
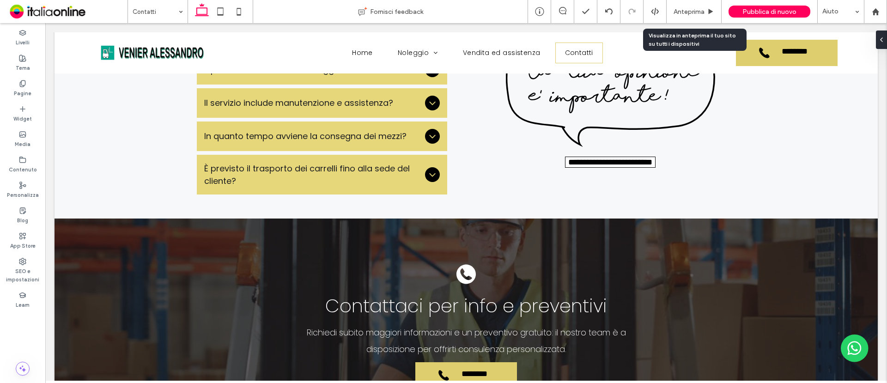
scroll to position [1318, 0]
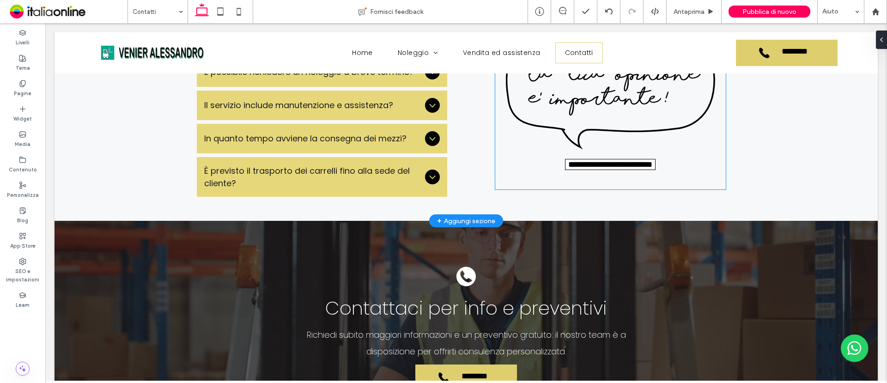
click at [583, 103] on img at bounding box center [610, 92] width 209 height 113
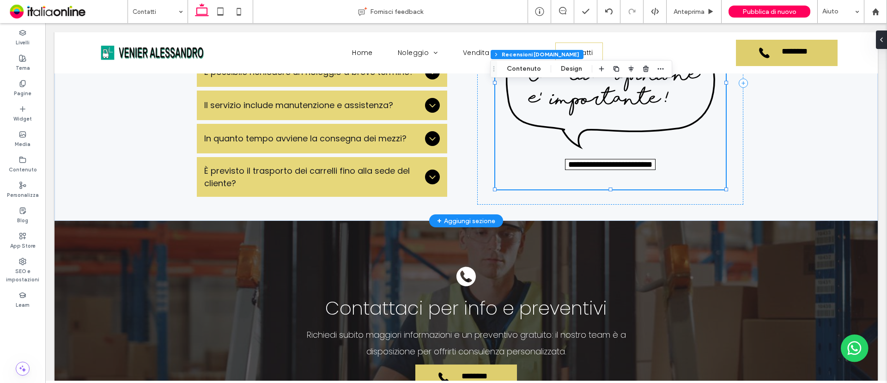
scroll to position [1260, 0]
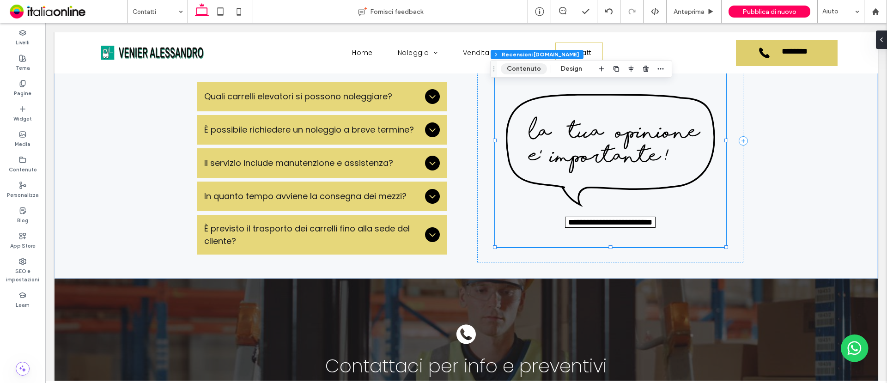
click at [523, 67] on button "Contenuto" at bounding box center [524, 68] width 46 height 11
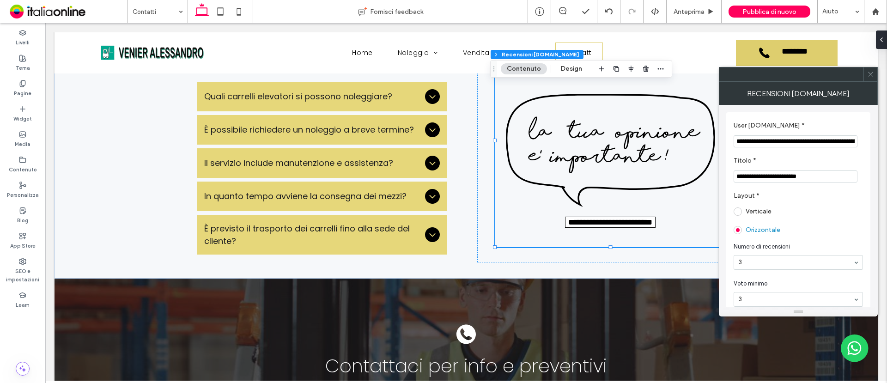
click at [710, 137] on input "**********" at bounding box center [796, 141] width 124 height 12
paste input "User PG.it *"
type input "**********"
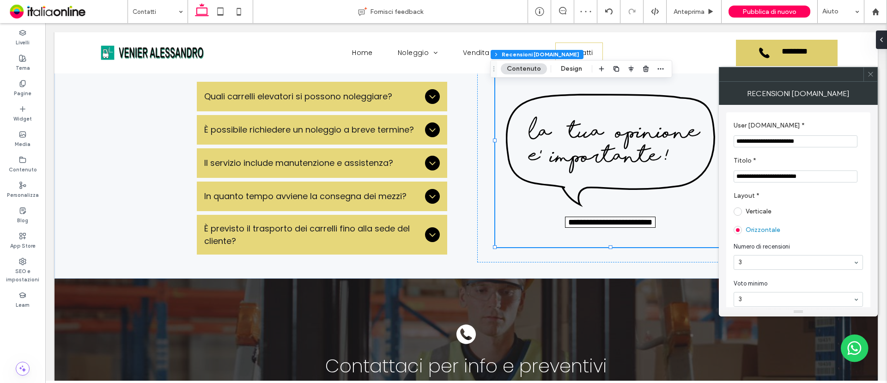
click at [710, 73] on icon at bounding box center [871, 74] width 7 height 7
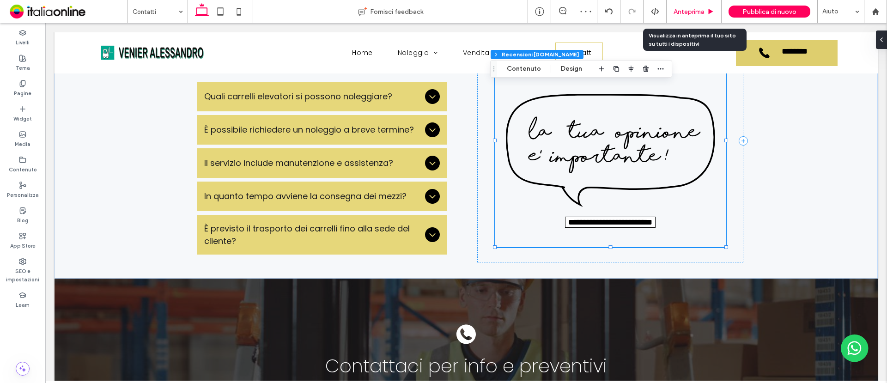
click at [686, 17] on div "Anteprima" at bounding box center [694, 11] width 55 height 23
click at [701, 6] on div "Anteprima" at bounding box center [694, 11] width 55 height 23
click at [697, 14] on span "Anteprima" at bounding box center [689, 12] width 31 height 8
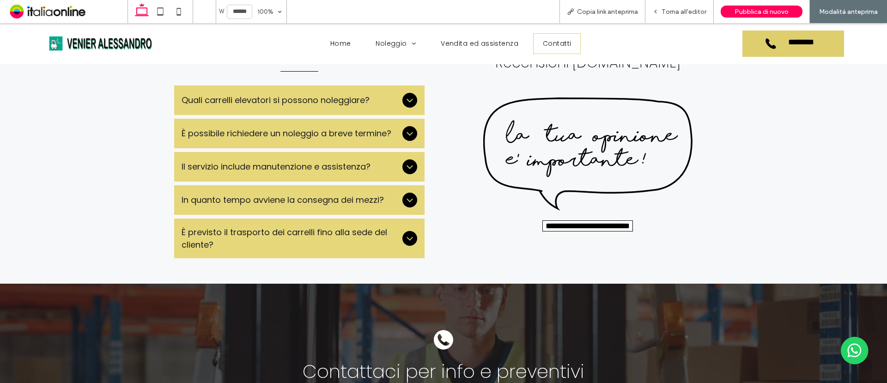
scroll to position [1263, 0]
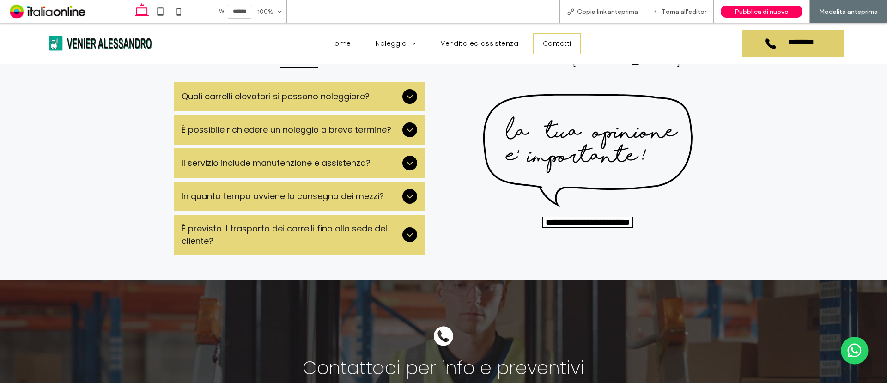
click at [575, 225] on input "**********" at bounding box center [588, 222] width 91 height 11
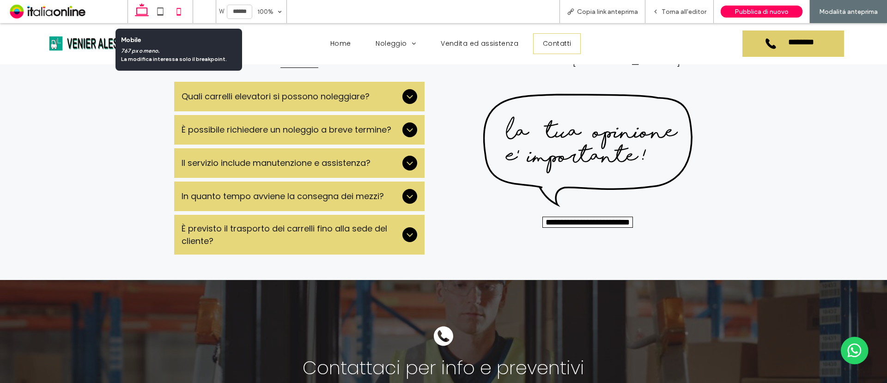
click at [176, 13] on icon at bounding box center [179, 11] width 18 height 18
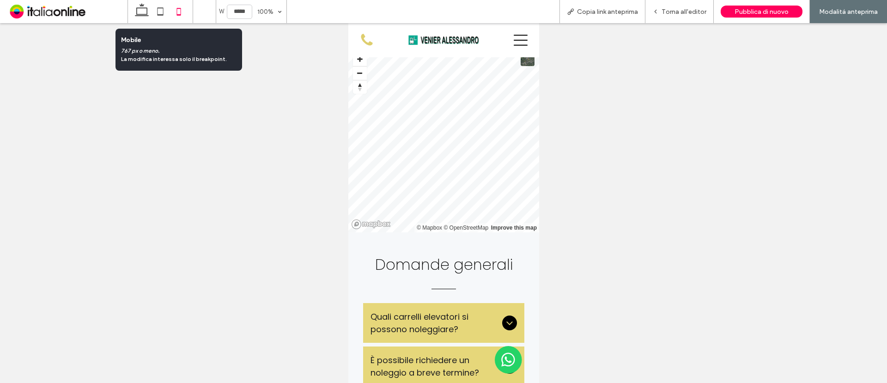
scroll to position [1721, 0]
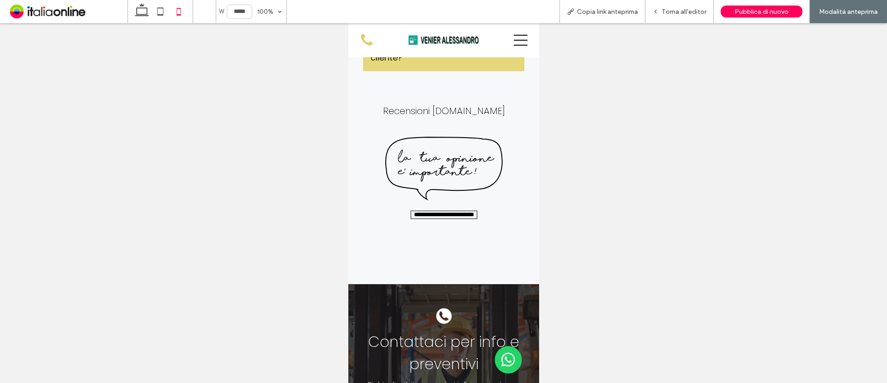
click at [434, 219] on input "**********" at bounding box center [443, 215] width 67 height 8
click at [162, 11] on icon at bounding box center [160, 11] width 18 height 18
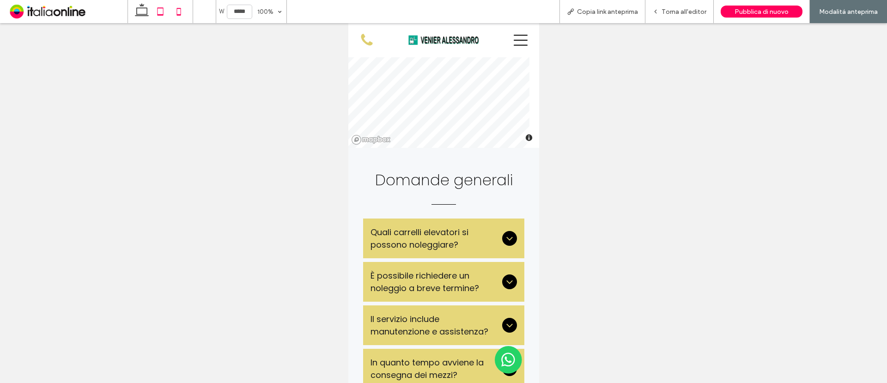
type input "*****"
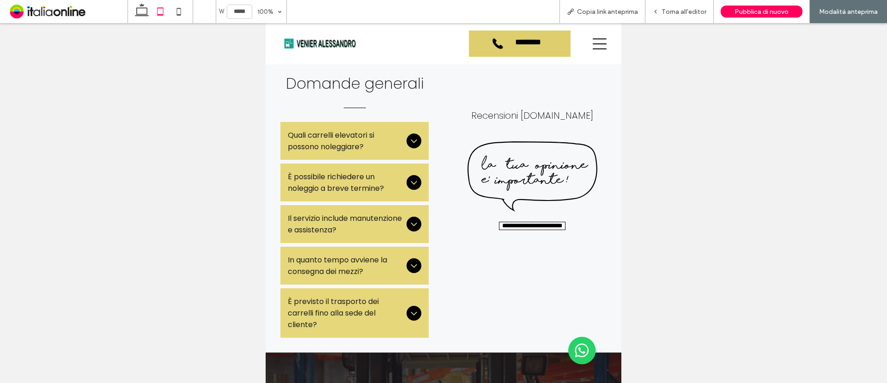
click at [514, 224] on input "**********" at bounding box center [532, 226] width 67 height 8
click at [710, 9] on span "Pubblica di nuovo" at bounding box center [762, 12] width 54 height 8
